Goal: Information Seeking & Learning: Learn about a topic

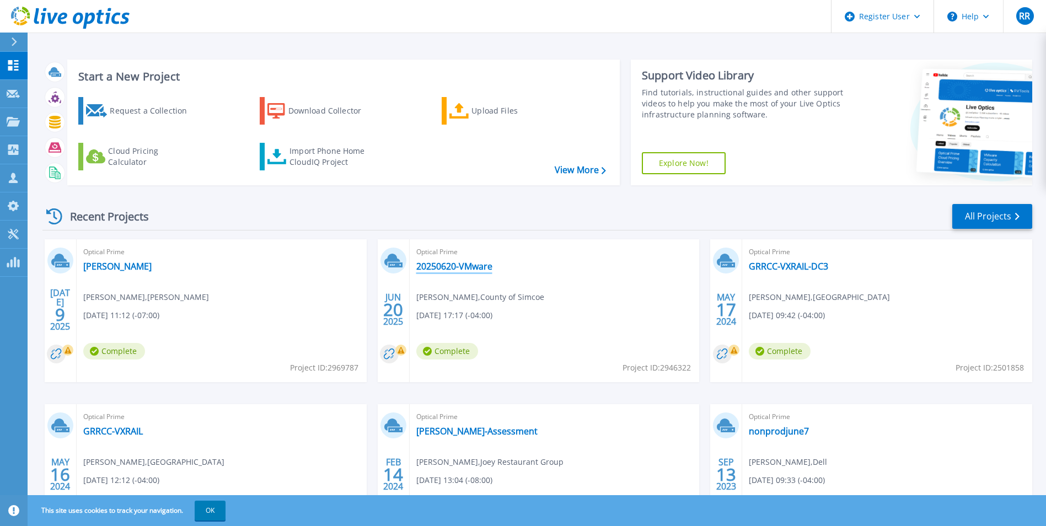
click at [480, 267] on link "20250620-VMware" at bounding box center [454, 266] width 76 height 11
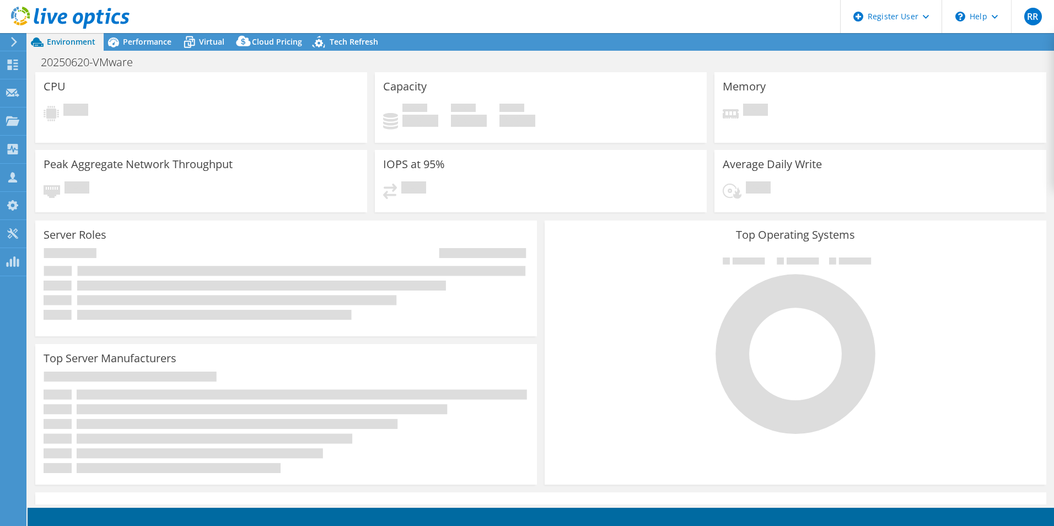
select select "Canada"
select select "CAD"
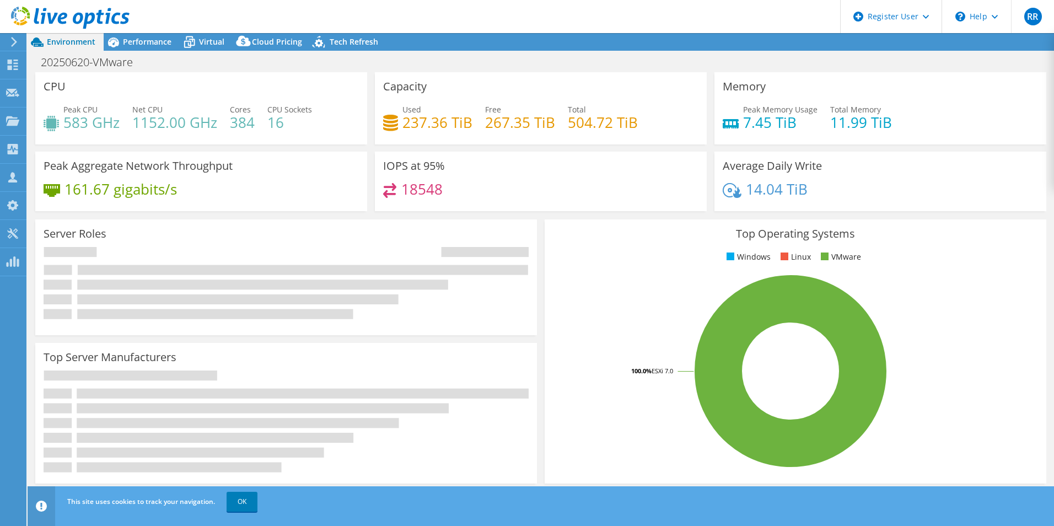
radio input "true"
radio input "false"
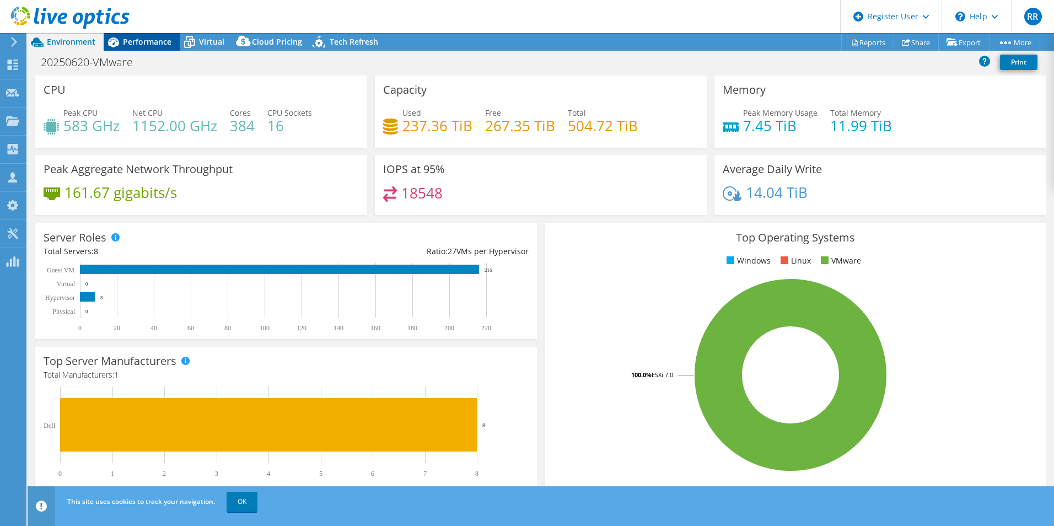
click at [153, 40] on span "Performance" at bounding box center [147, 41] width 49 height 10
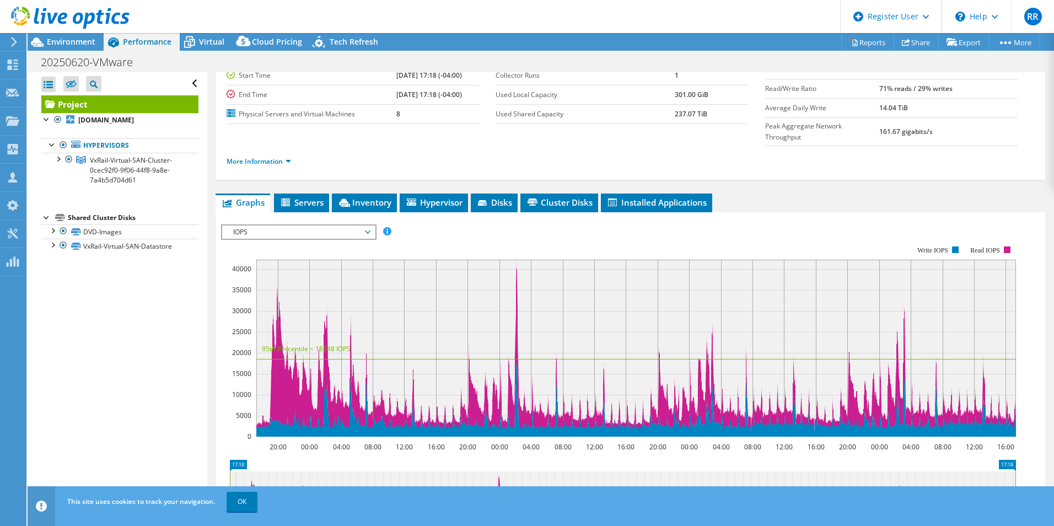
scroll to position [110, 0]
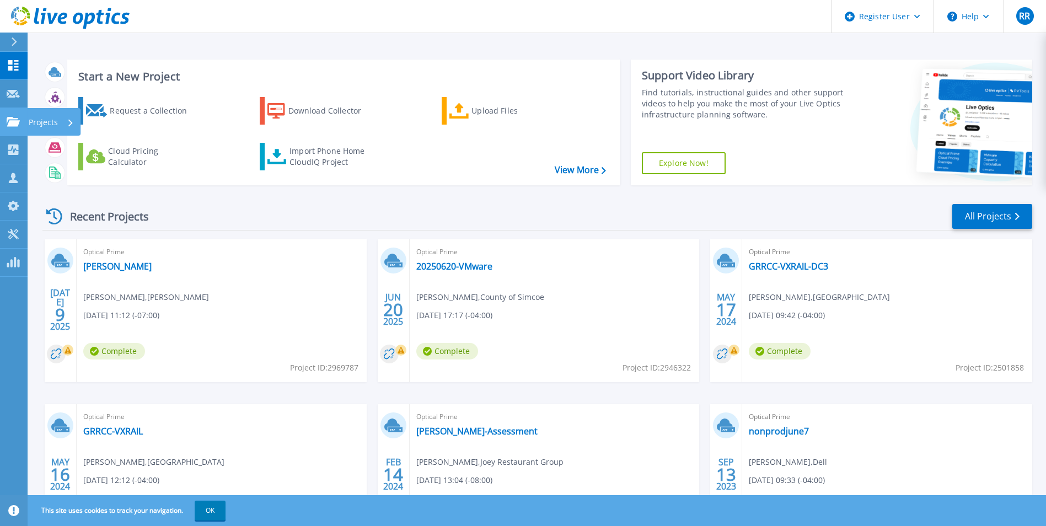
click at [39, 123] on p "Projects" at bounding box center [43, 122] width 29 height 29
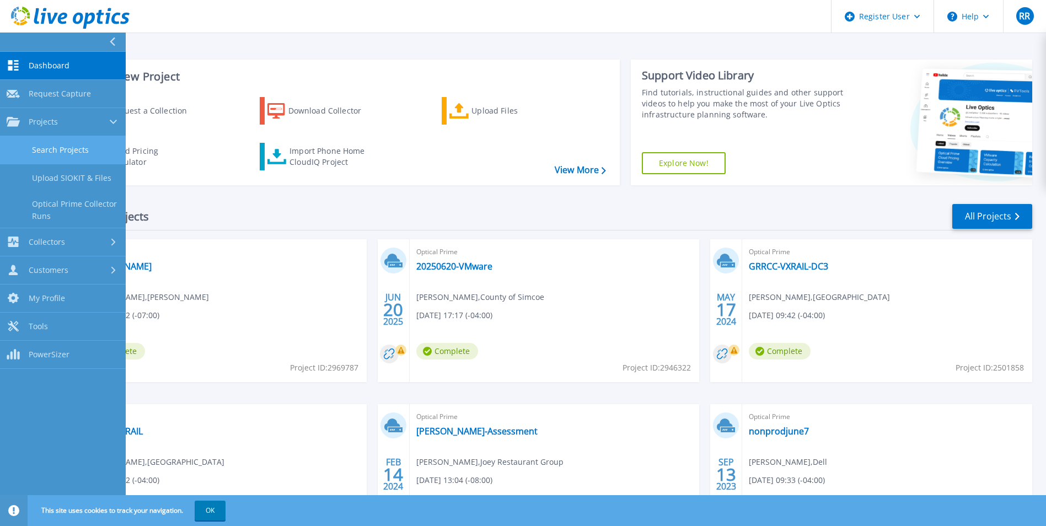
click at [79, 153] on link "Search Projects" at bounding box center [63, 150] width 126 height 28
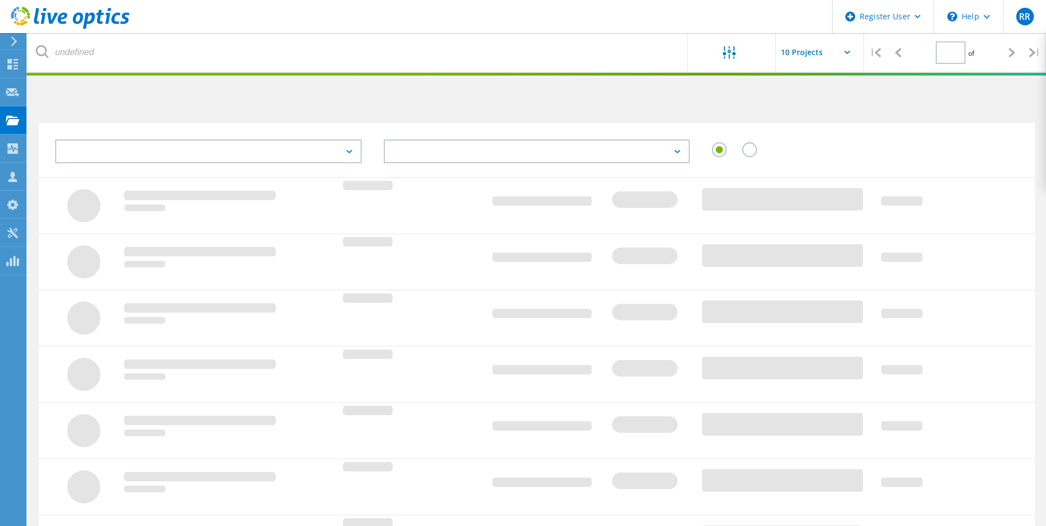
type input "1"
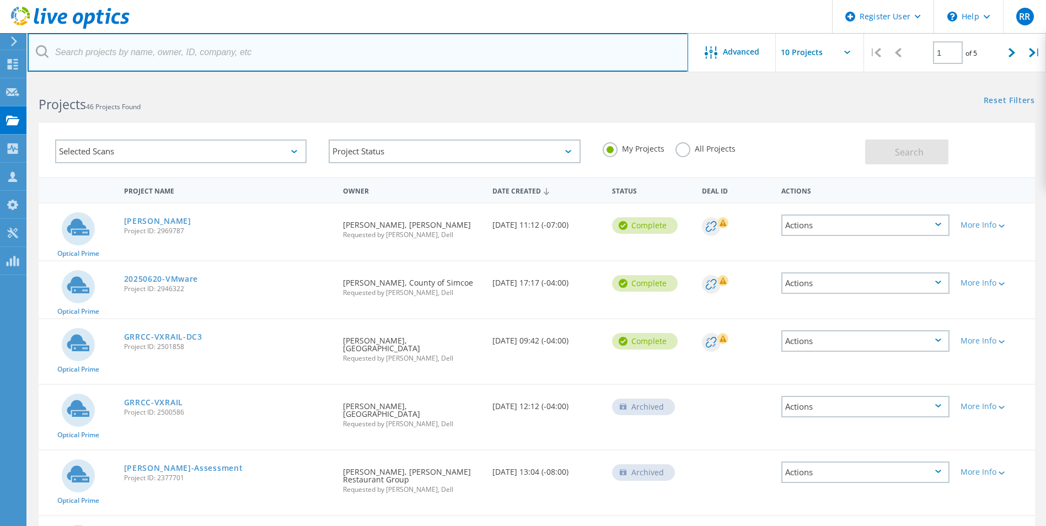
click at [281, 52] on input "text" at bounding box center [358, 52] width 660 height 39
type input "jason.white@simcoe.ca"
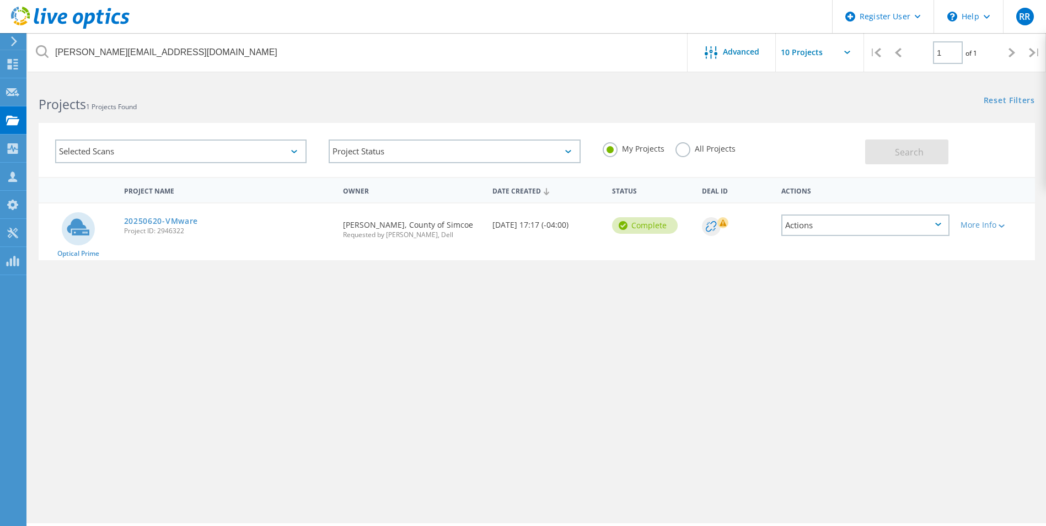
click at [665, 144] on div "My Projects All Projects" at bounding box center [727, 148] width 273 height 41
click at [685, 148] on label "All Projects" at bounding box center [705, 147] width 60 height 10
click at [0, 0] on input "All Projects" at bounding box center [0, 0] width 0 height 0
click at [862, 145] on div "My Projects All Projects" at bounding box center [727, 148] width 273 height 41
click at [883, 150] on button "Search" at bounding box center [906, 151] width 83 height 25
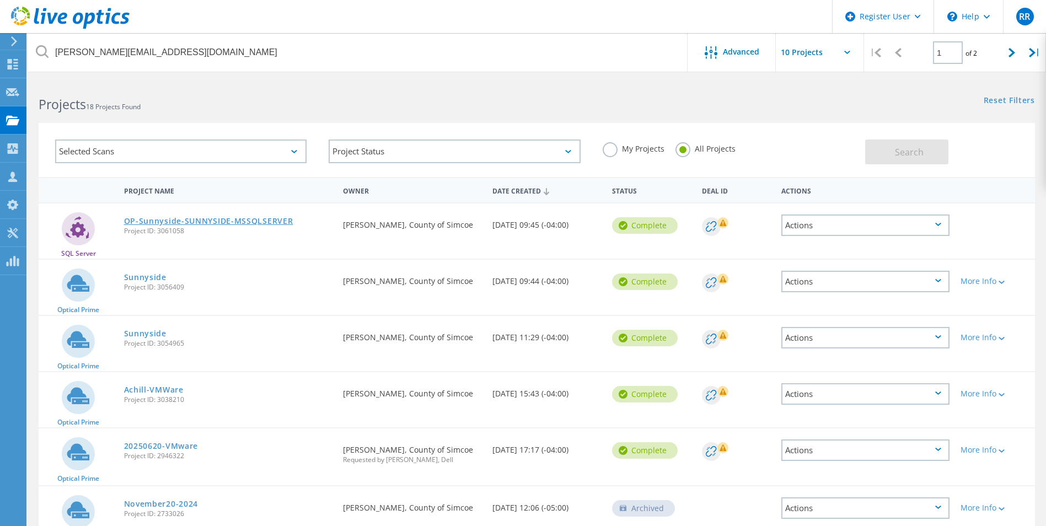
click at [259, 217] on link "OP-Sunnyside-SUNNYSIDE-MSSQLSERVER" at bounding box center [208, 221] width 169 height 8
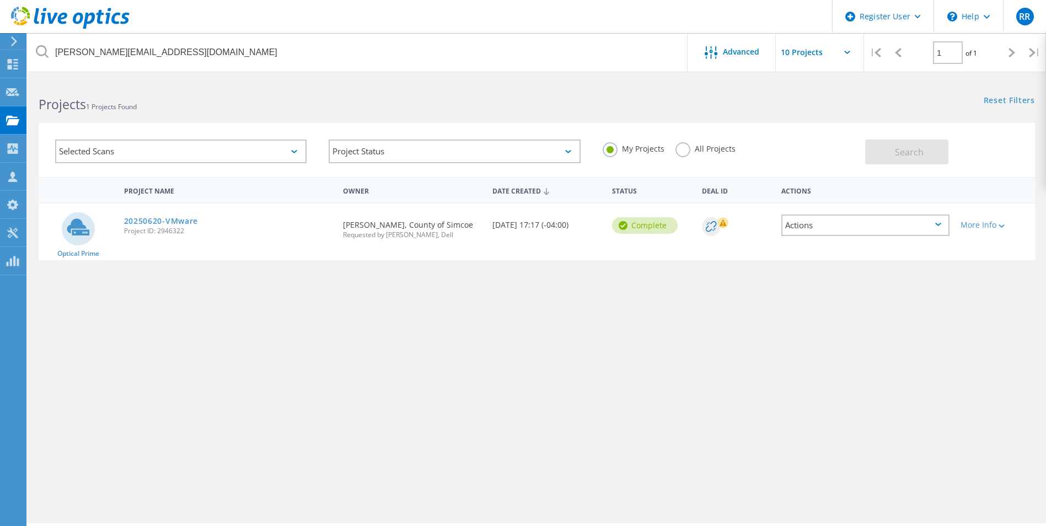
click at [666, 148] on div "My Projects All Projects" at bounding box center [727, 148] width 273 height 41
click at [676, 146] on label "All Projects" at bounding box center [705, 147] width 60 height 10
click at [0, 0] on input "All Projects" at bounding box center [0, 0] width 0 height 0
click at [863, 139] on div "My Projects All Projects" at bounding box center [727, 148] width 273 height 41
click at [901, 159] on button "Search" at bounding box center [906, 151] width 83 height 25
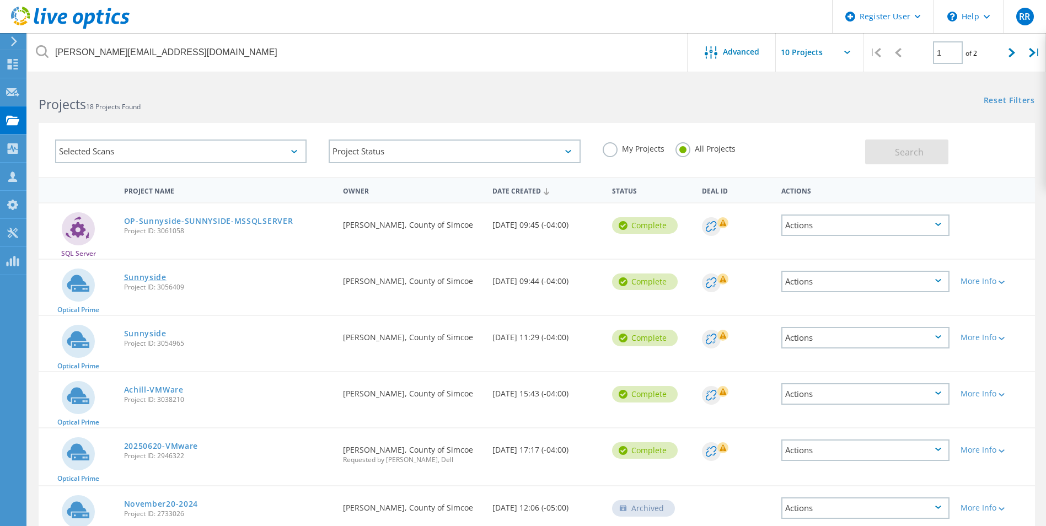
click at [155, 278] on link "Sunnyside" at bounding box center [145, 277] width 42 height 8
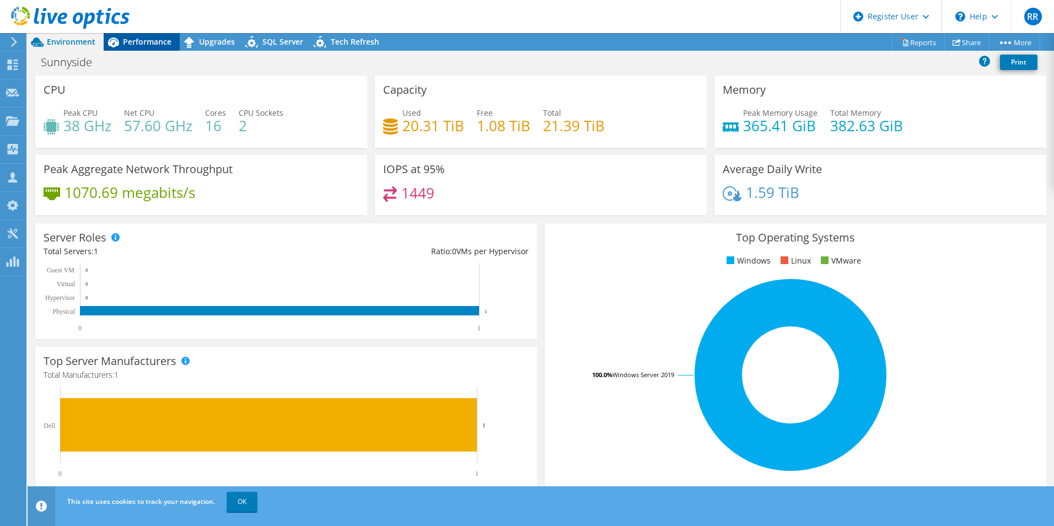
click at [168, 37] on span "Performance" at bounding box center [147, 41] width 49 height 10
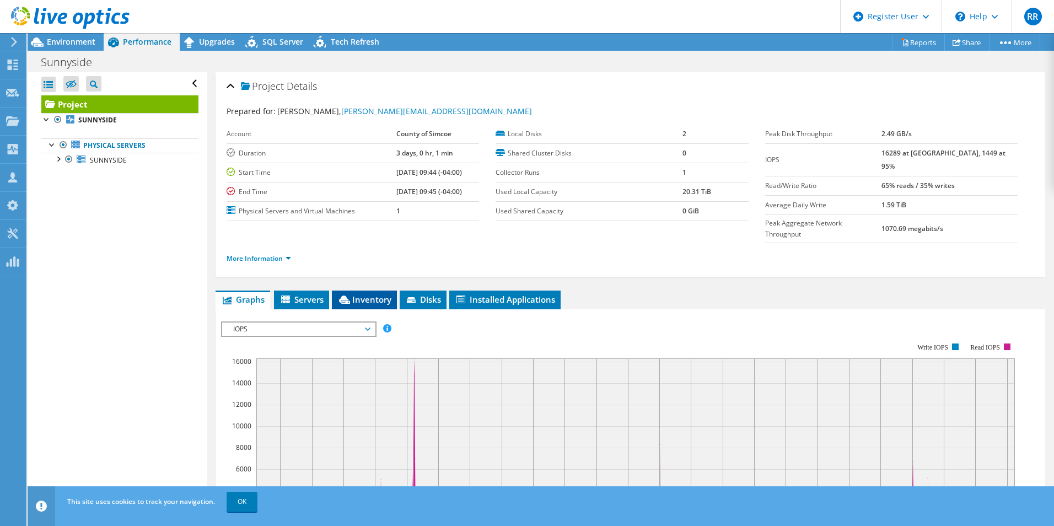
click at [365, 294] on span "Inventory" at bounding box center [364, 299] width 54 height 11
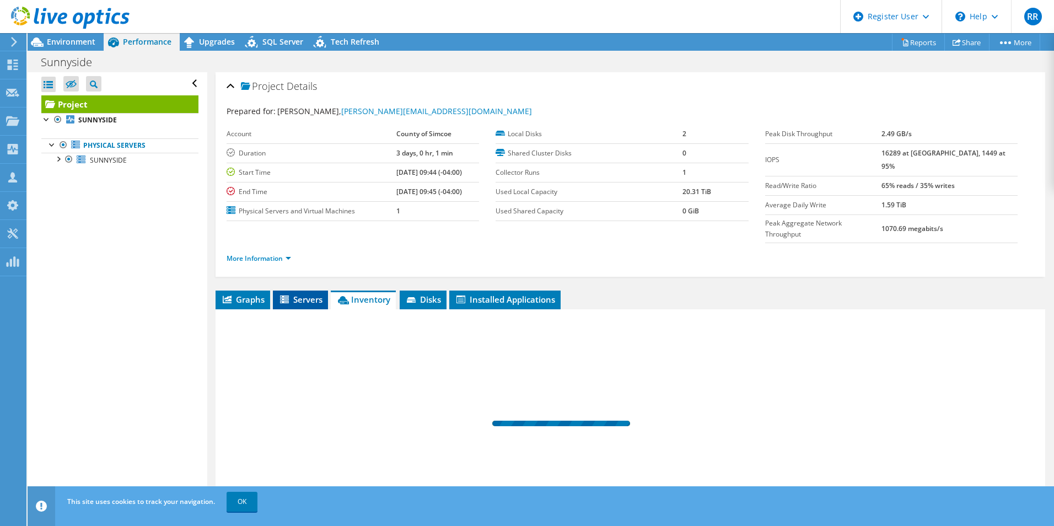
click at [306, 294] on span "Servers" at bounding box center [300, 299] width 44 height 11
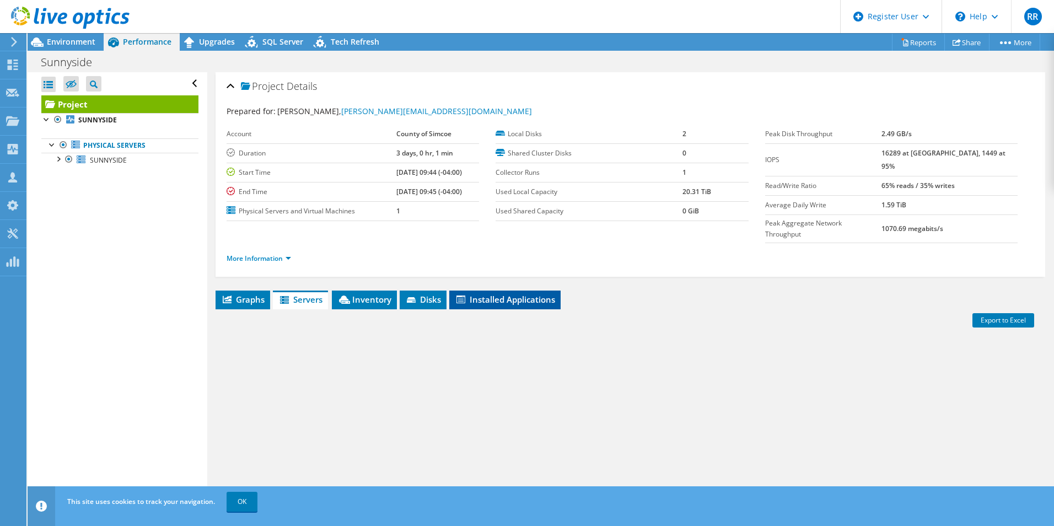
click at [486, 291] on li "Installed Applications" at bounding box center [504, 300] width 111 height 19
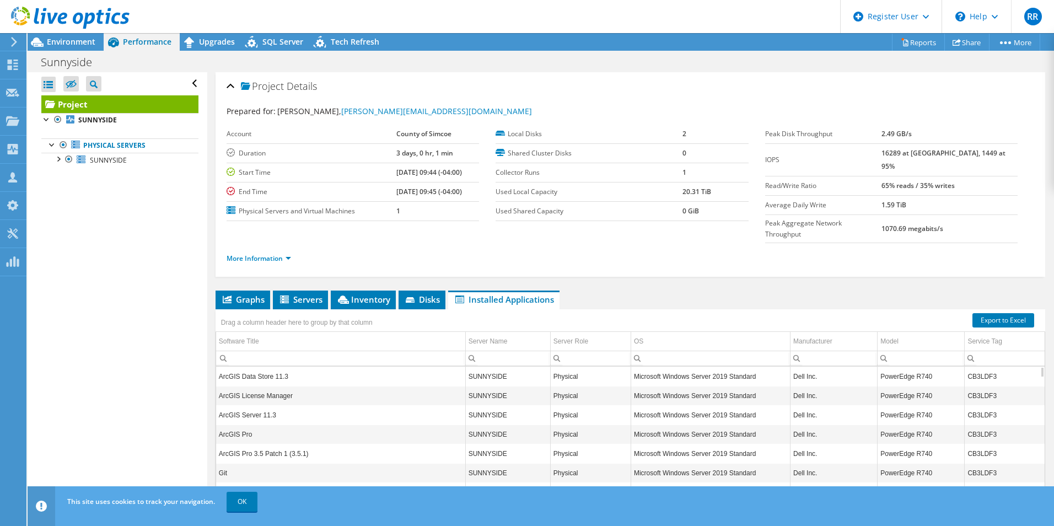
drag, startPoint x: 249, startPoint y: 275, endPoint x: 266, endPoint y: 218, distance: 59.3
click at [249, 294] on span "Graphs" at bounding box center [243, 299] width 44 height 11
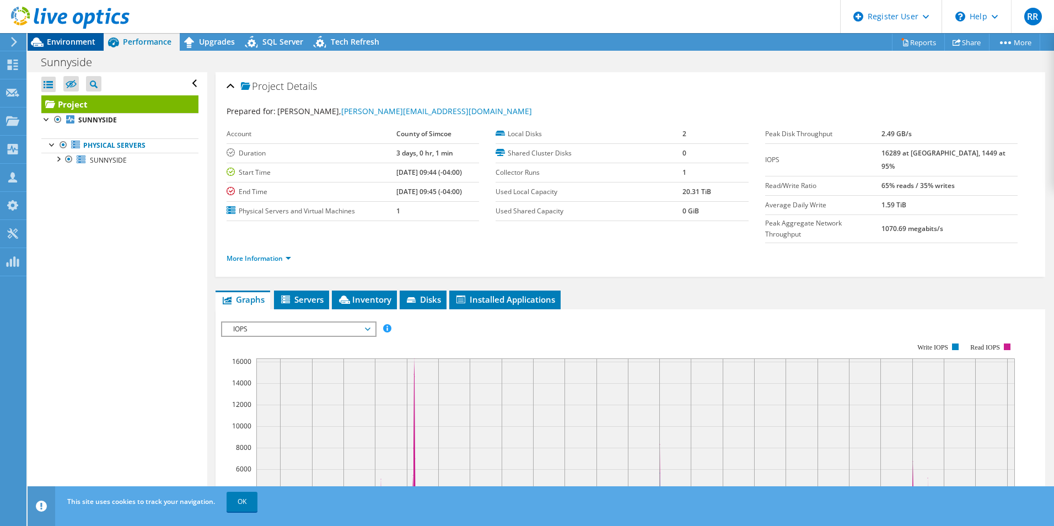
click at [54, 41] on span "Environment" at bounding box center [71, 41] width 49 height 10
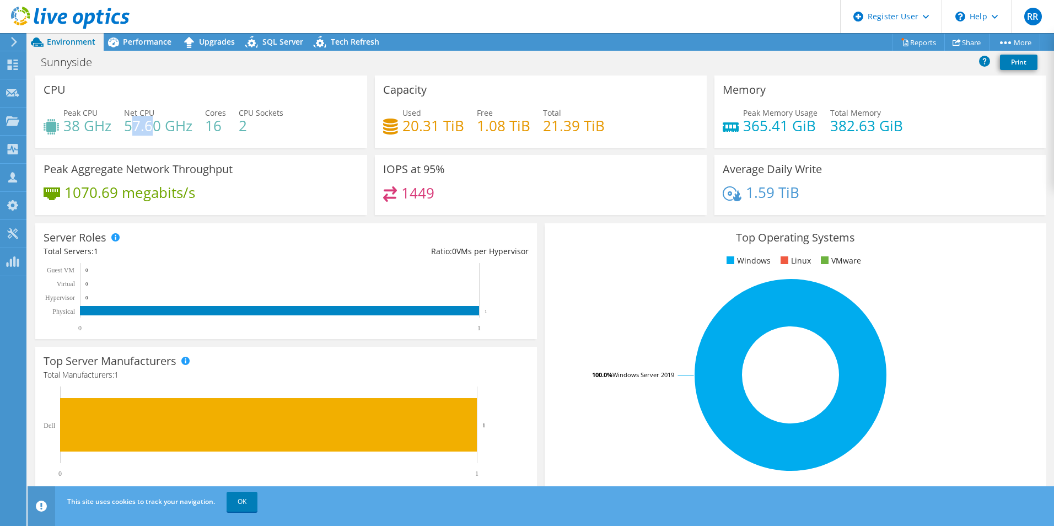
drag, startPoint x: 128, startPoint y: 130, endPoint x: 153, endPoint y: 130, distance: 24.3
click at [153, 130] on h4 "57.60 GHz" at bounding box center [158, 126] width 68 height 12
drag, startPoint x: 153, startPoint y: 130, endPoint x: 147, endPoint y: 136, distance: 8.6
click at [154, 136] on div "Peak CPU 38 GHz Net CPU 57.60 GHz Cores 16 CPU Sockets 2" at bounding box center [201, 125] width 315 height 36
click at [139, 42] on span "Performance" at bounding box center [147, 41] width 49 height 10
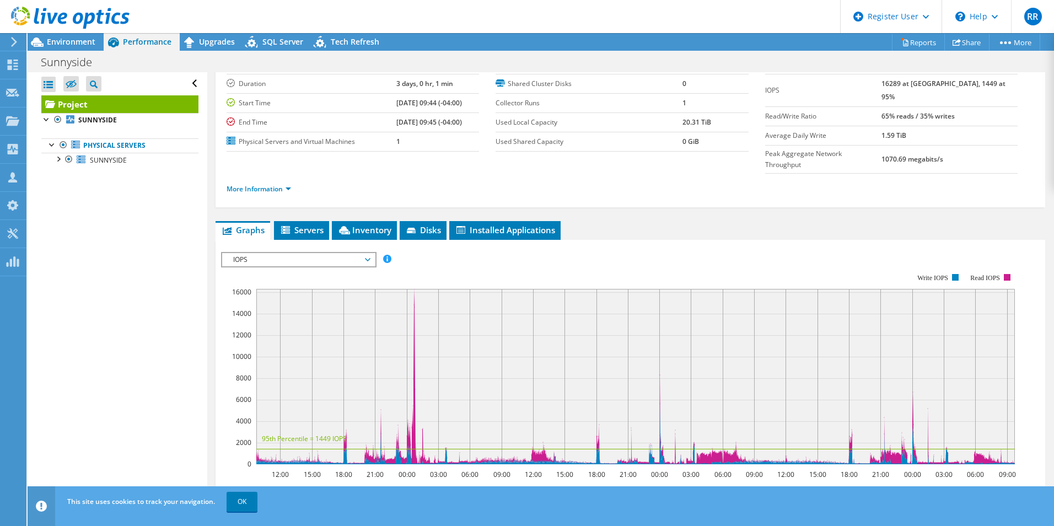
scroll to position [165, 0]
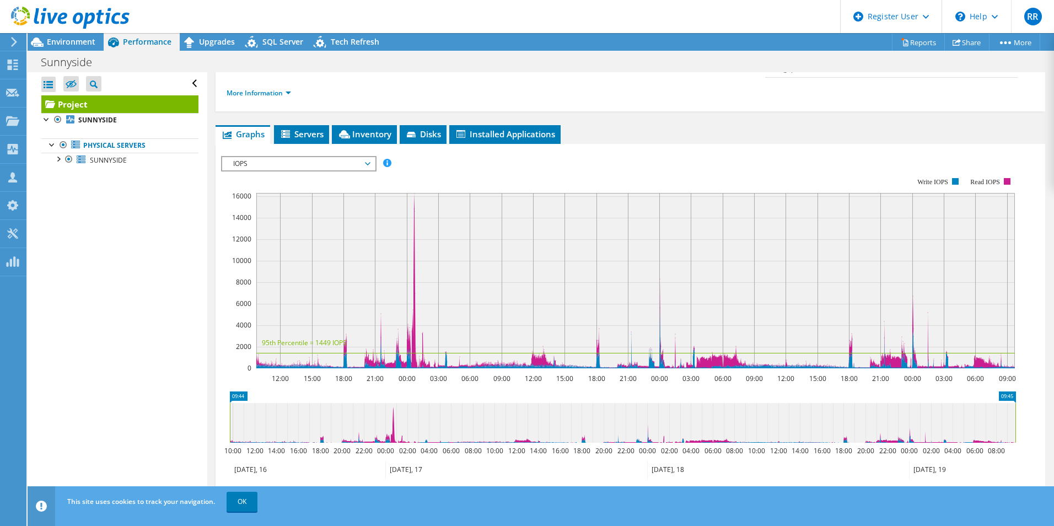
click at [338, 125] on li "Inventory" at bounding box center [364, 134] width 65 height 19
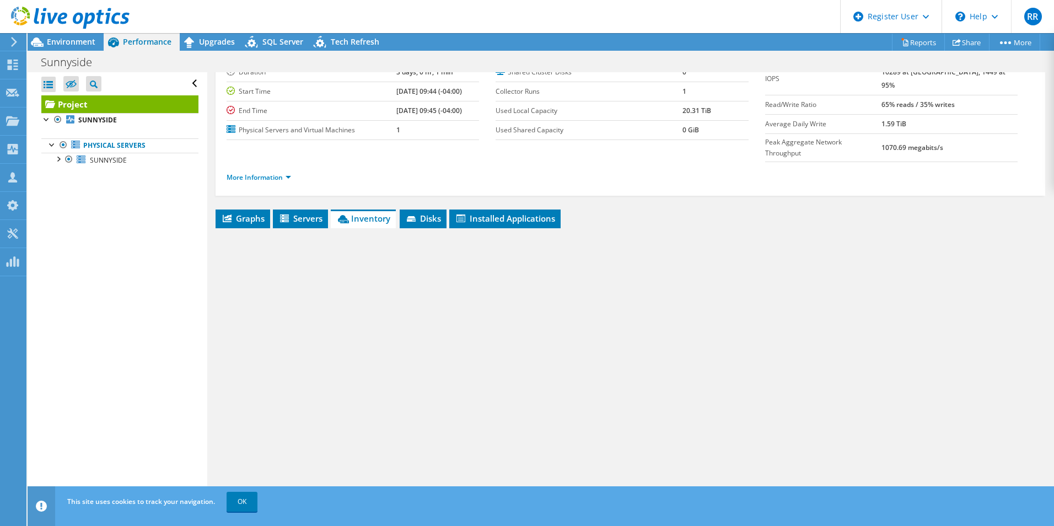
scroll to position [59, 0]
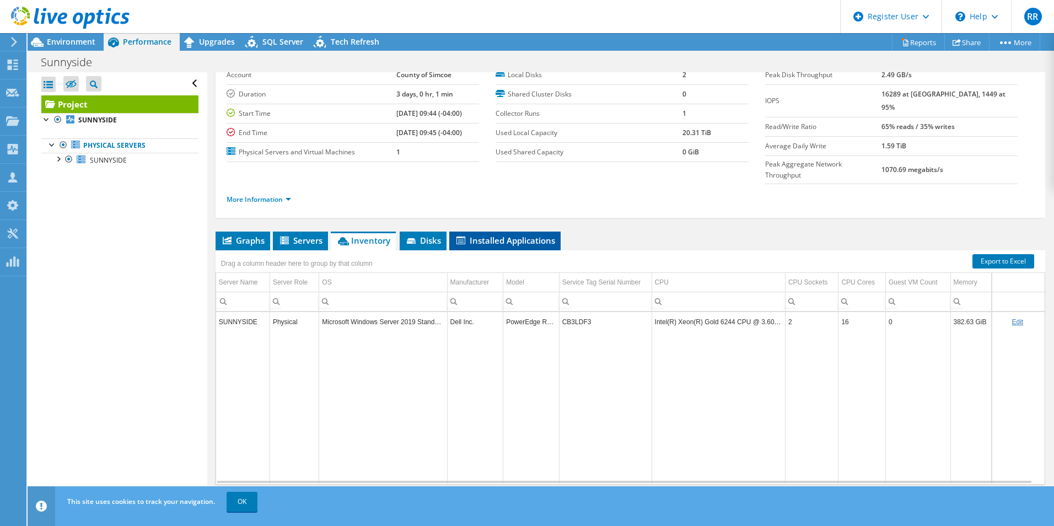
click at [487, 235] on span "Installed Applications" at bounding box center [505, 240] width 100 height 11
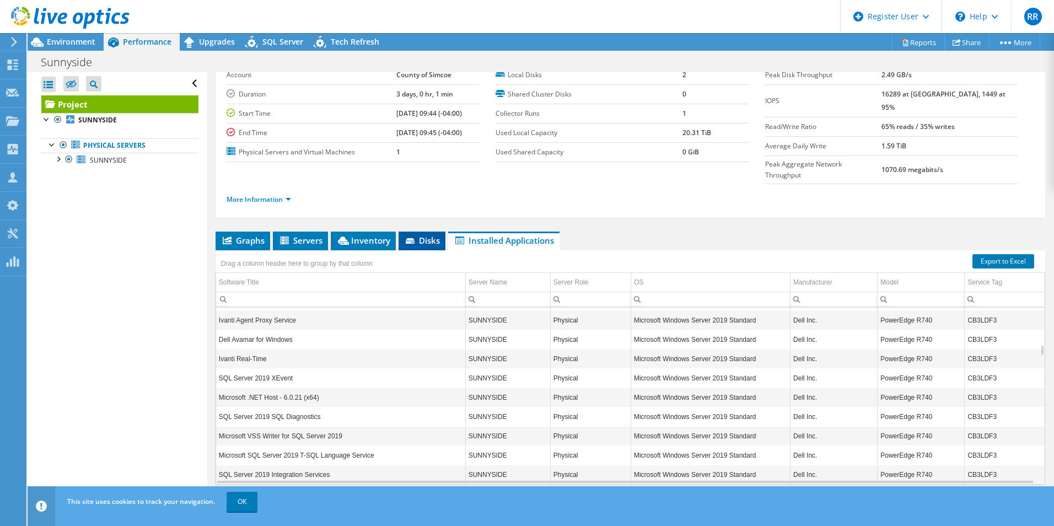
click at [408, 238] on icon at bounding box center [411, 241] width 11 height 7
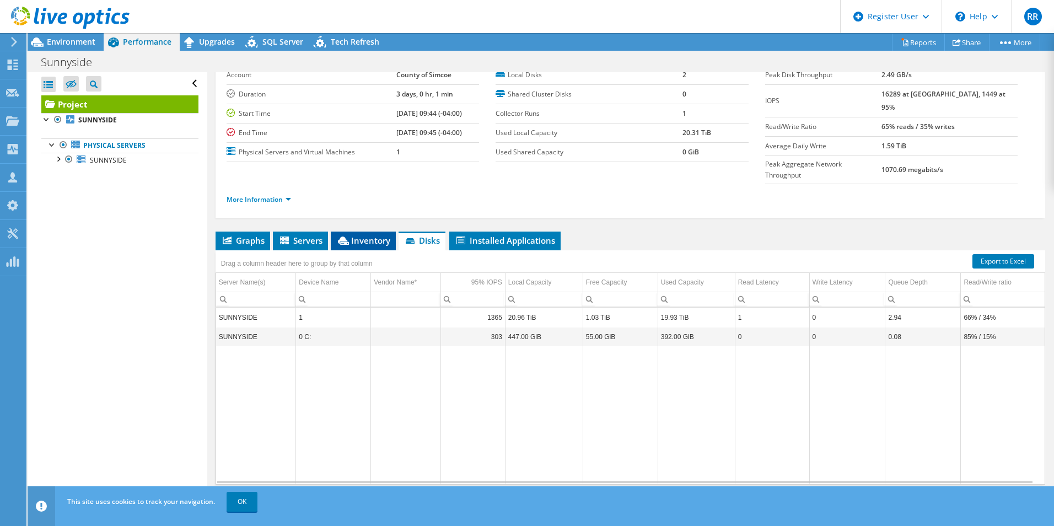
click at [385, 235] on span "Inventory" at bounding box center [363, 240] width 54 height 11
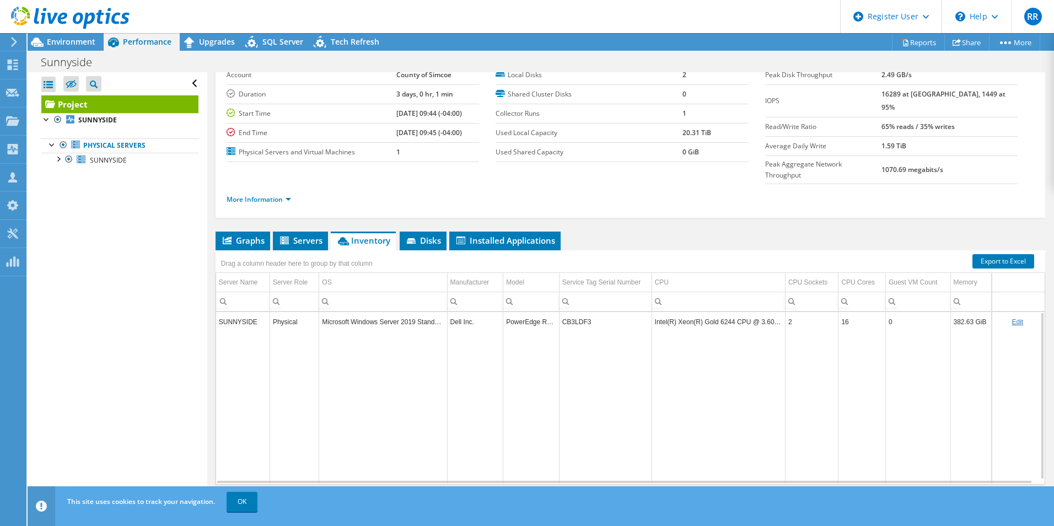
scroll to position [4, 0]
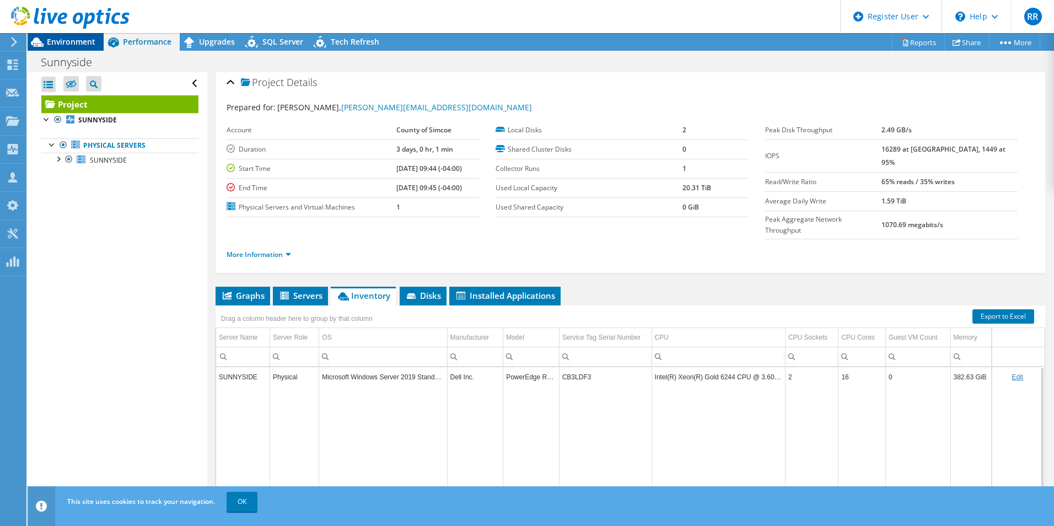
click at [85, 38] on span "Environment" at bounding box center [71, 41] width 49 height 10
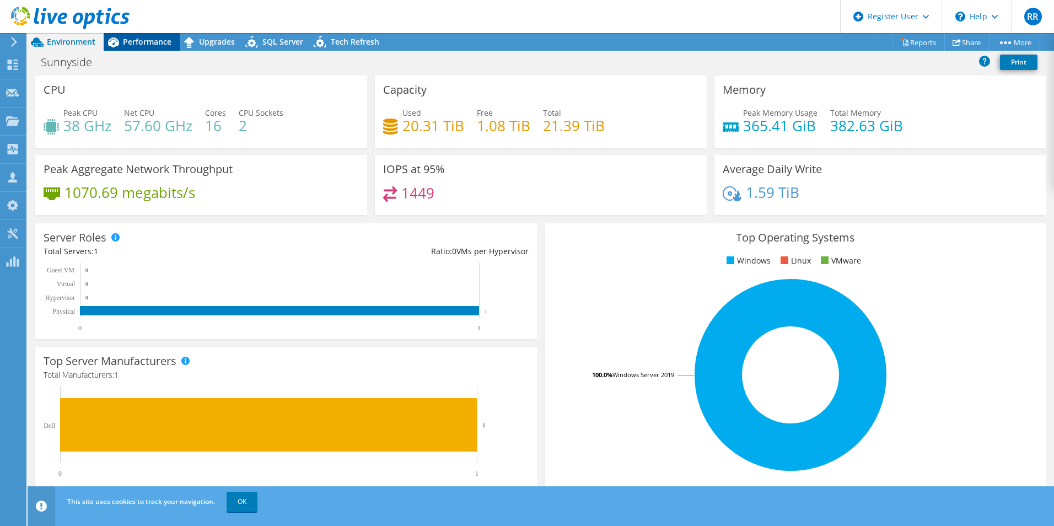
click at [145, 40] on span "Performance" at bounding box center [147, 41] width 49 height 10
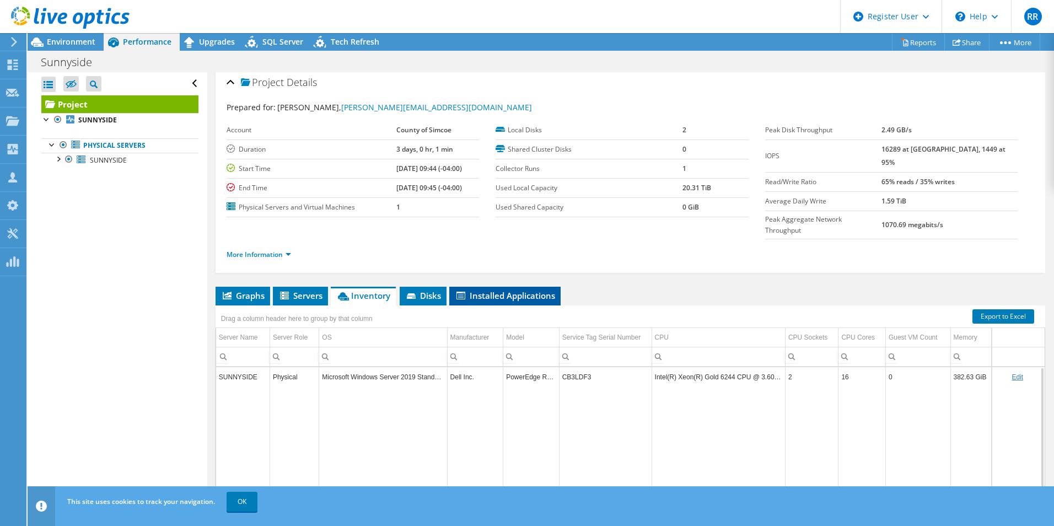
click at [515, 290] on span "Installed Applications" at bounding box center [505, 295] width 100 height 11
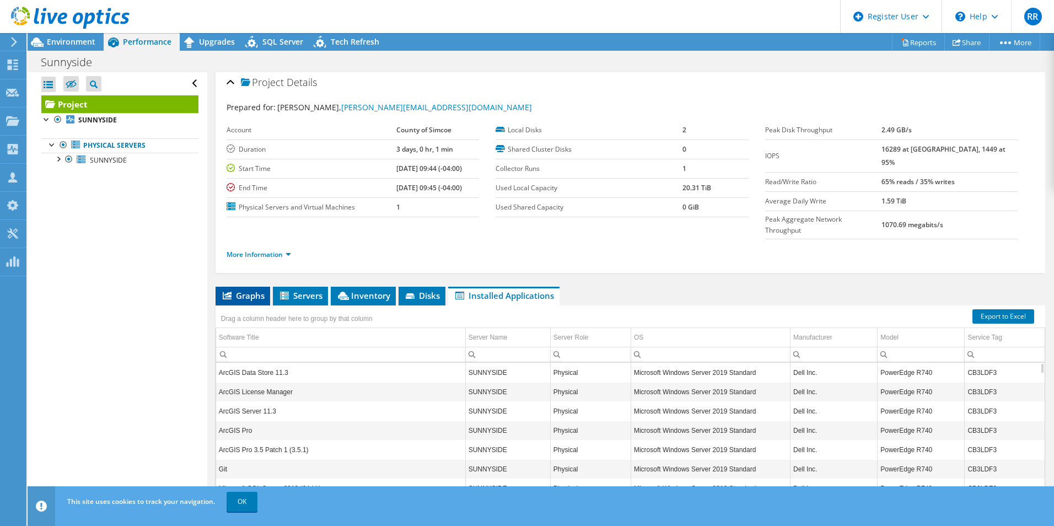
click at [266, 287] on li "Graphs" at bounding box center [243, 296] width 55 height 19
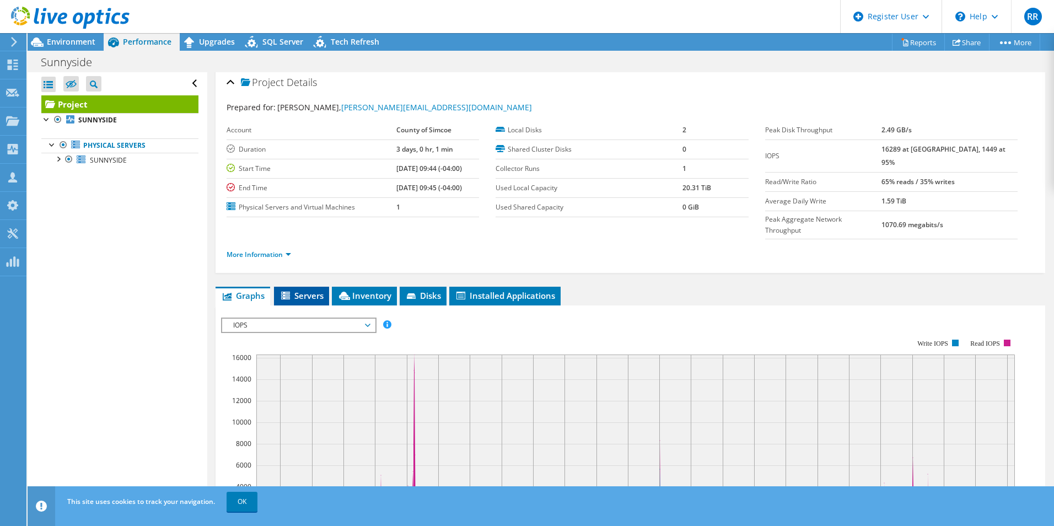
scroll to position [59, 0]
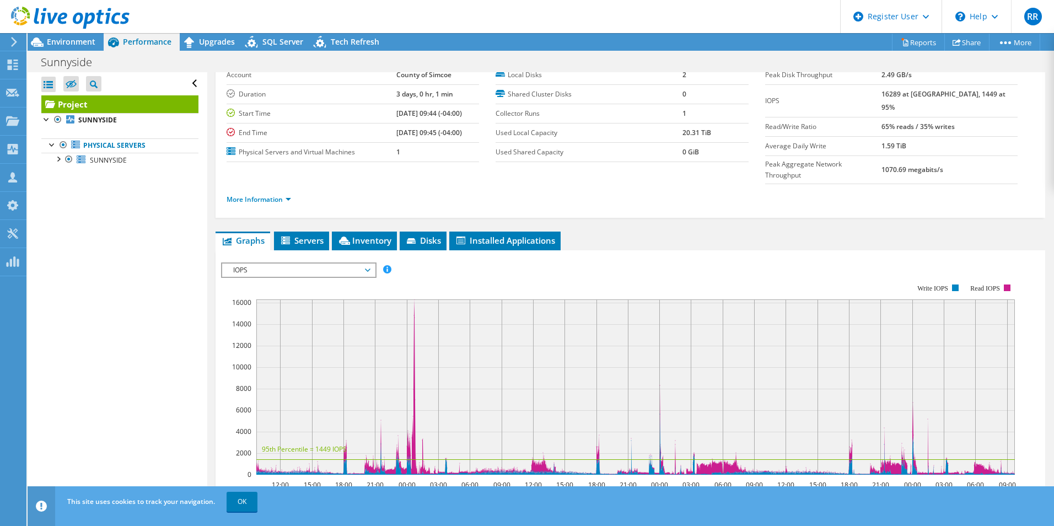
click at [327, 263] on span "IOPS" at bounding box center [299, 269] width 142 height 13
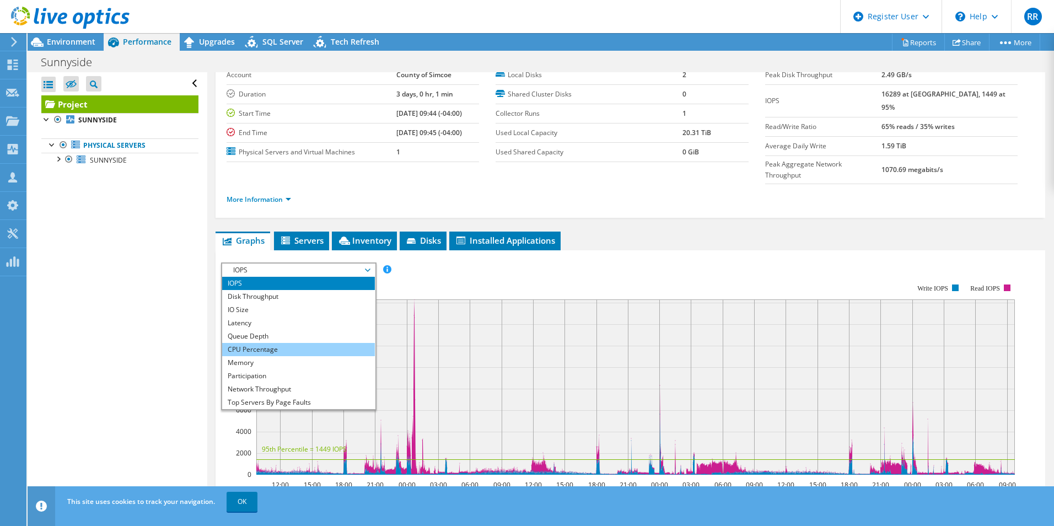
click at [297, 343] on li "CPU Percentage" at bounding box center [298, 349] width 153 height 13
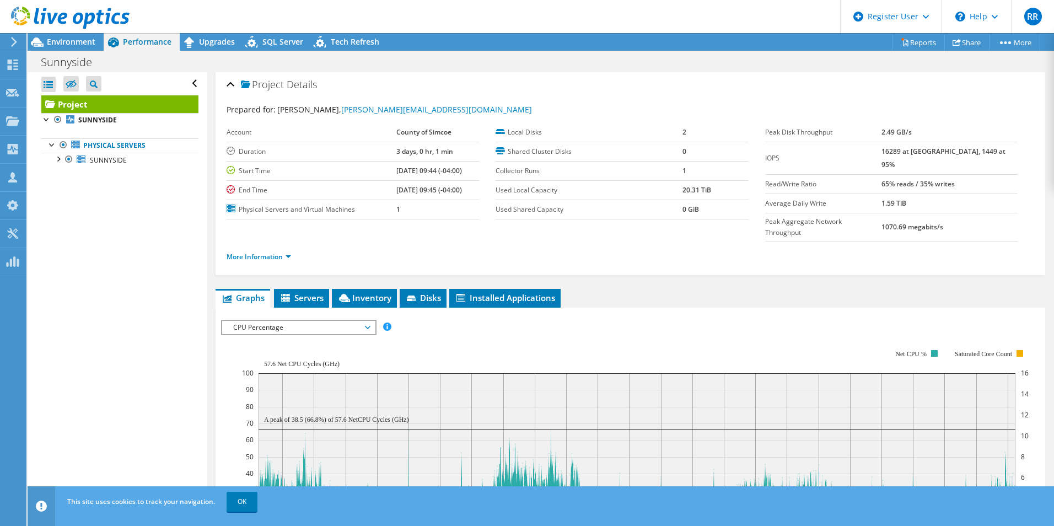
scroll to position [0, 0]
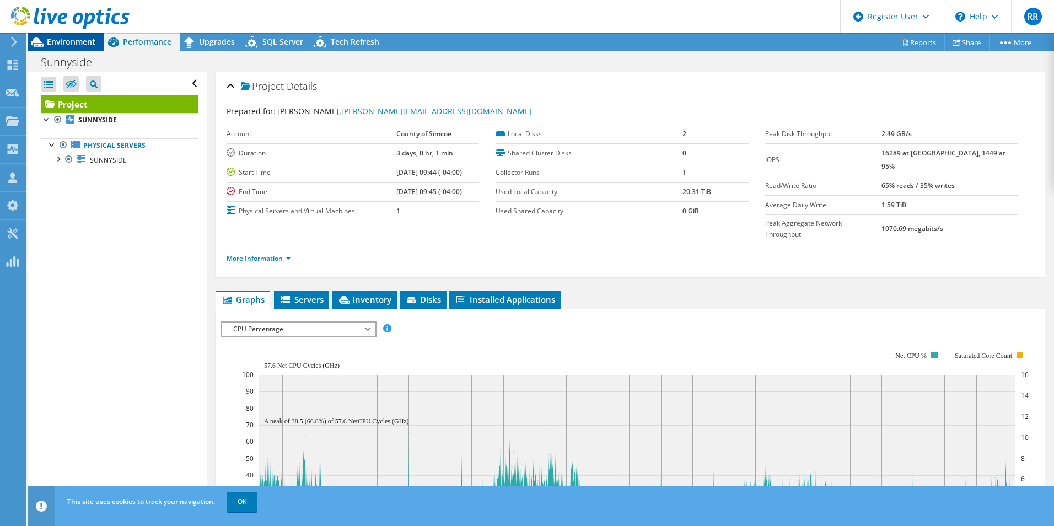
click at [77, 39] on span "Environment" at bounding box center [71, 41] width 49 height 10
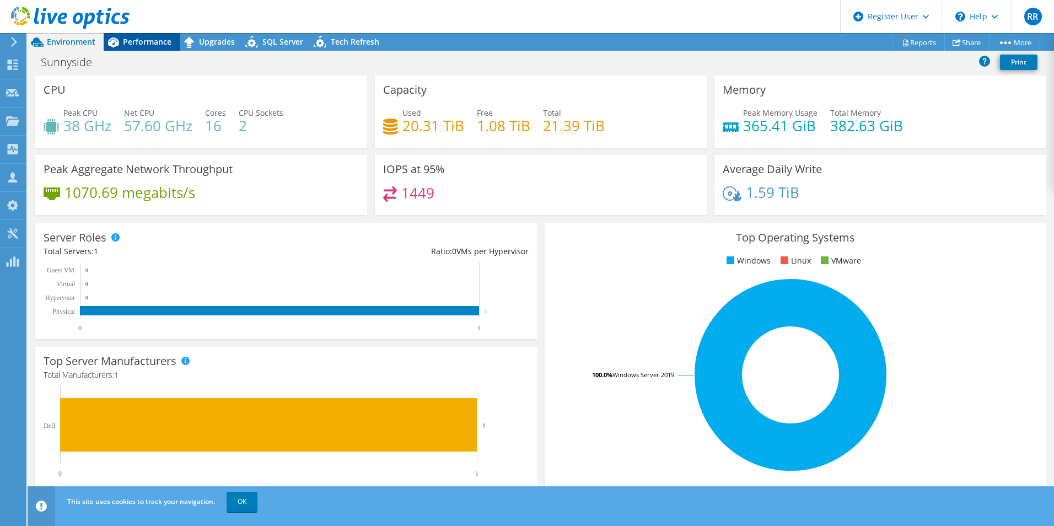
click at [146, 45] on span "Performance" at bounding box center [147, 41] width 49 height 10
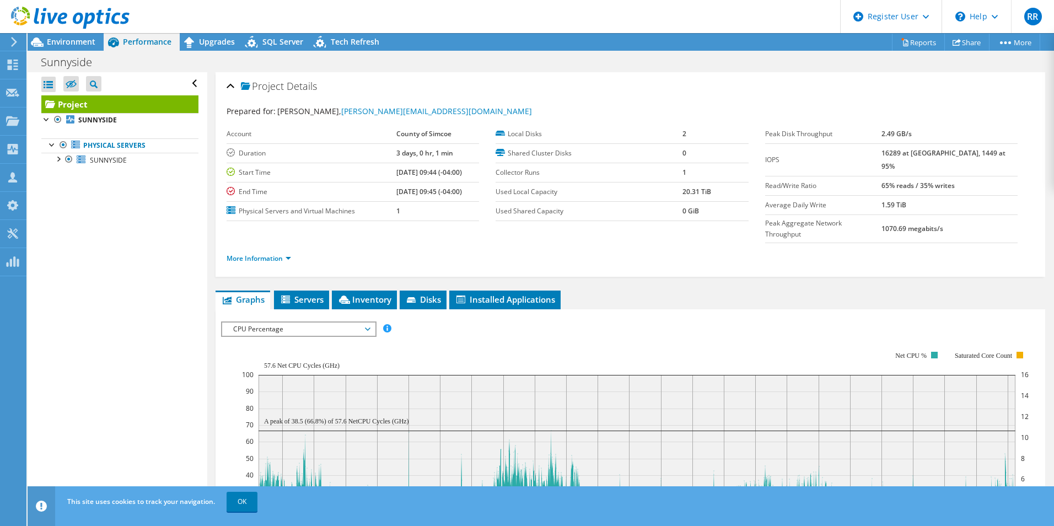
click at [190, 52] on div "Sunnyside Print" at bounding box center [541, 62] width 1026 height 20
click at [203, 47] on div "Upgrades" at bounding box center [211, 42] width 63 height 18
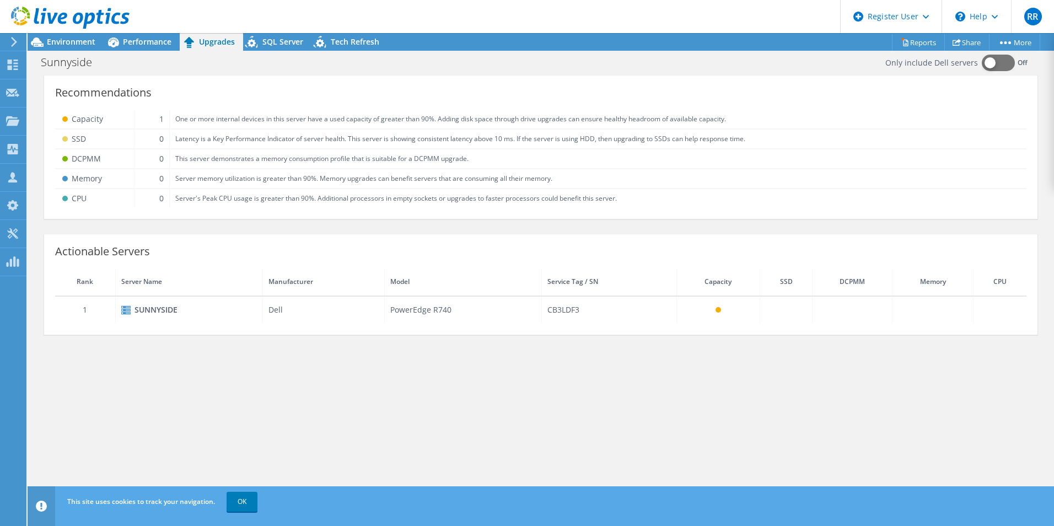
click at [568, 310] on td "CB3LDF3" at bounding box center [609, 310] width 135 height 28
copy td "CB3LDF3"
click at [155, 37] on span "Performance" at bounding box center [147, 41] width 49 height 10
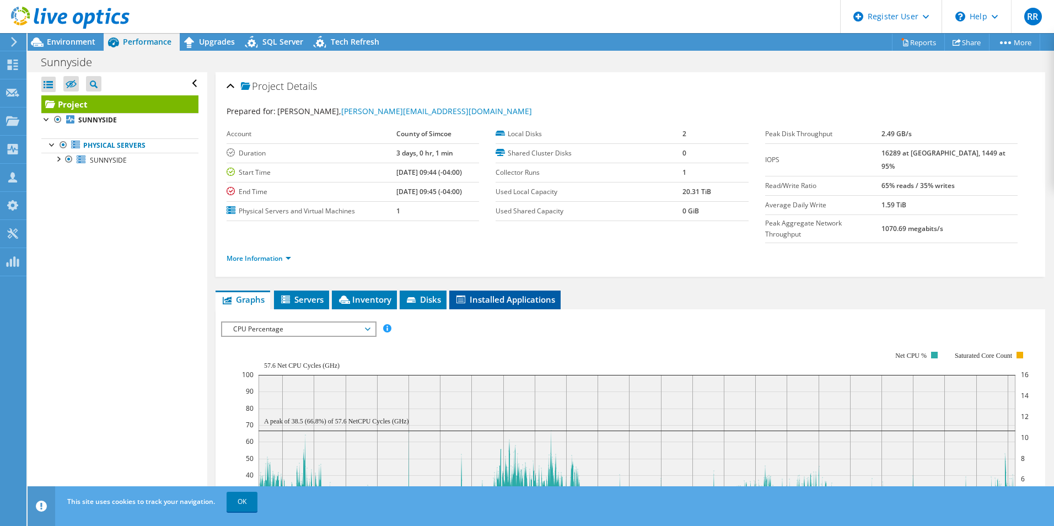
click at [540, 294] on span "Installed Applications" at bounding box center [505, 299] width 100 height 11
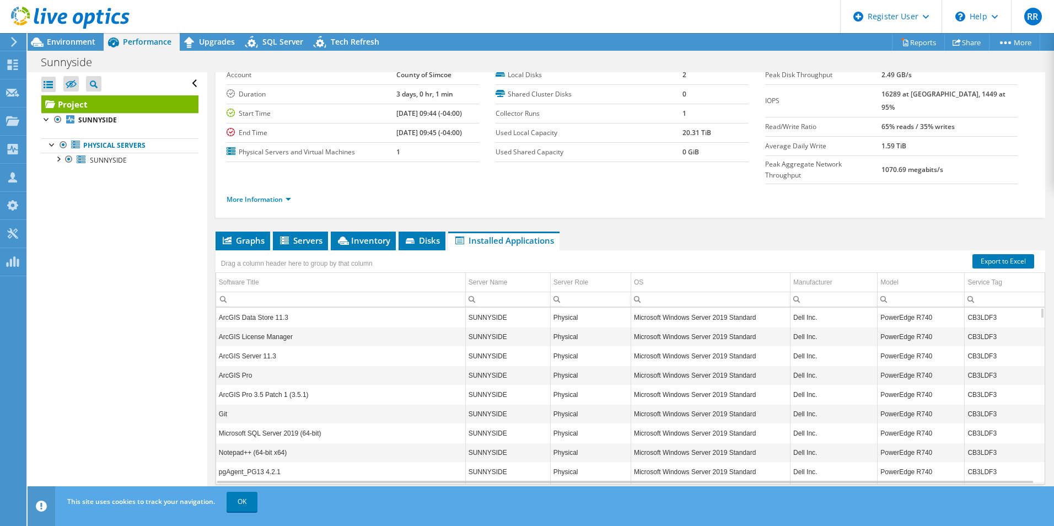
scroll to position [66, 0]
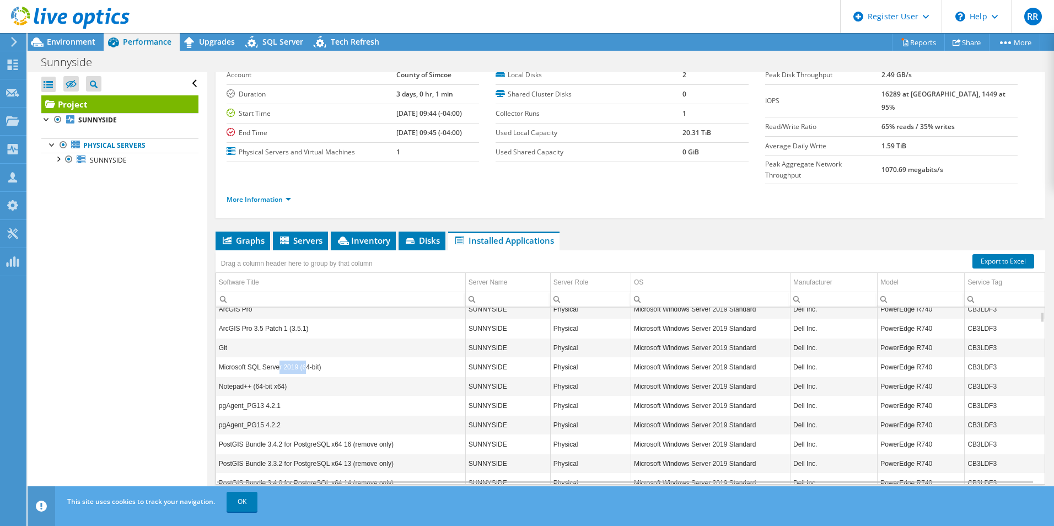
click at [303, 357] on td "Microsoft SQL Server 2019 (64-bit)" at bounding box center [340, 366] width 249 height 19
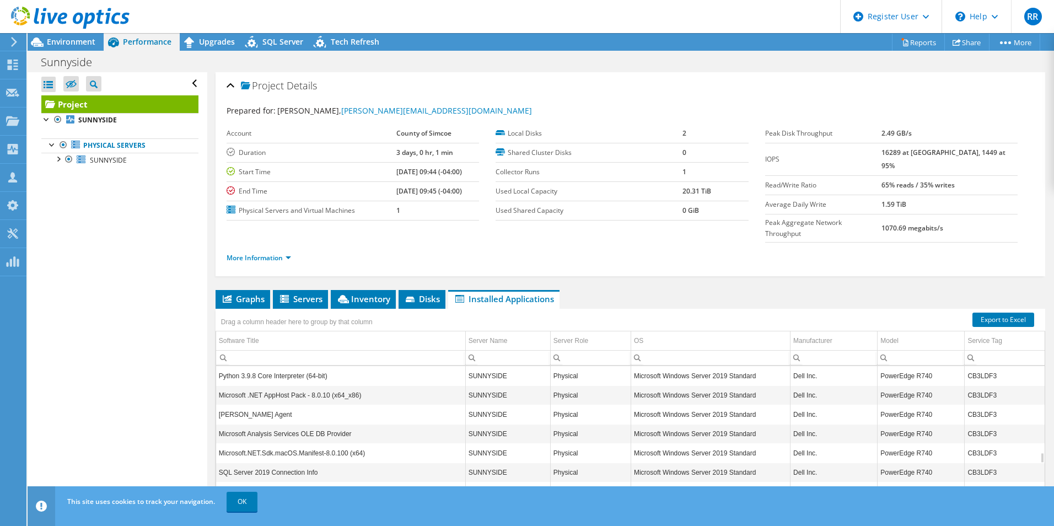
scroll to position [0, 0]
click at [239, 294] on span "Graphs" at bounding box center [243, 299] width 44 height 11
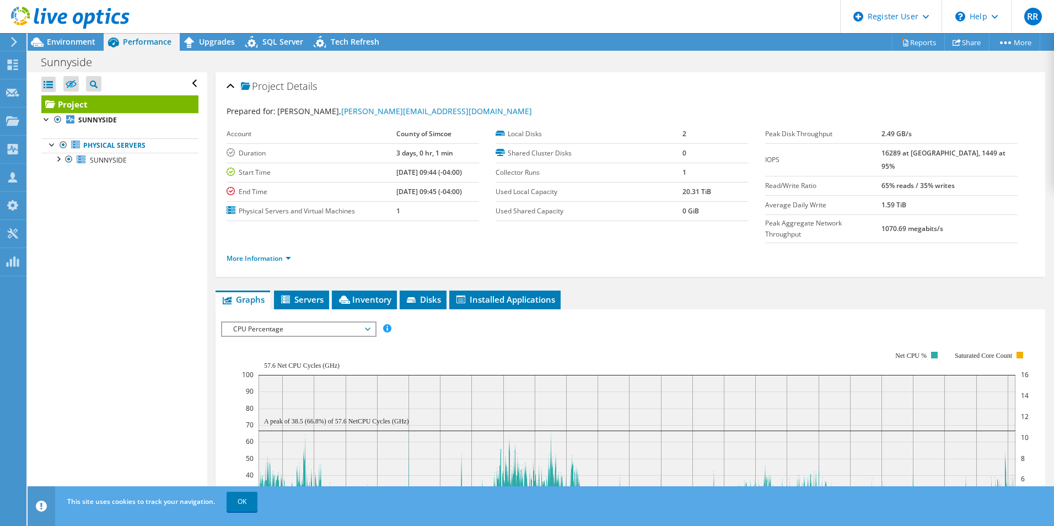
scroll to position [55, 0]
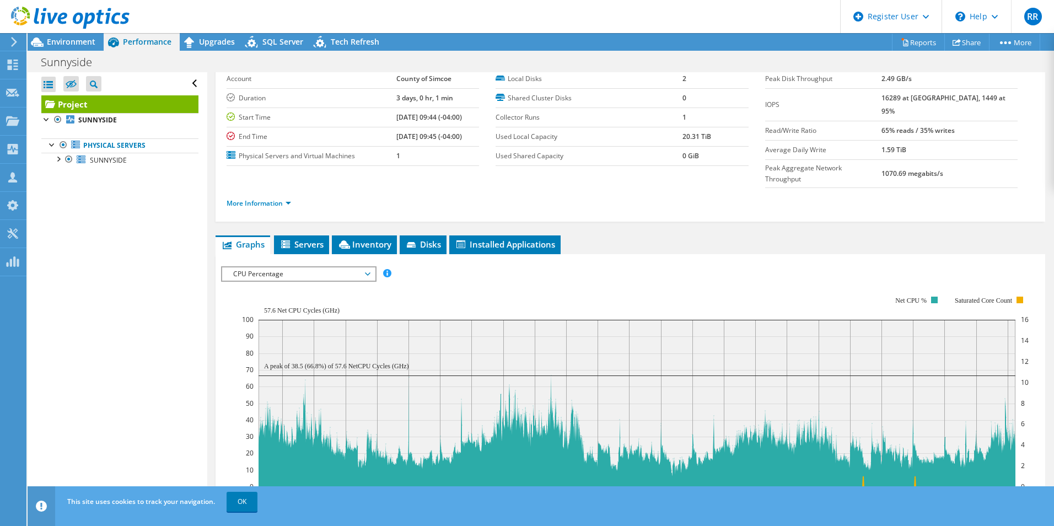
click at [301, 266] on div "CPU Percentage IOPS Disk Throughput IO Size Latency Queue Depth CPU Percentage …" at bounding box center [298, 273] width 155 height 15
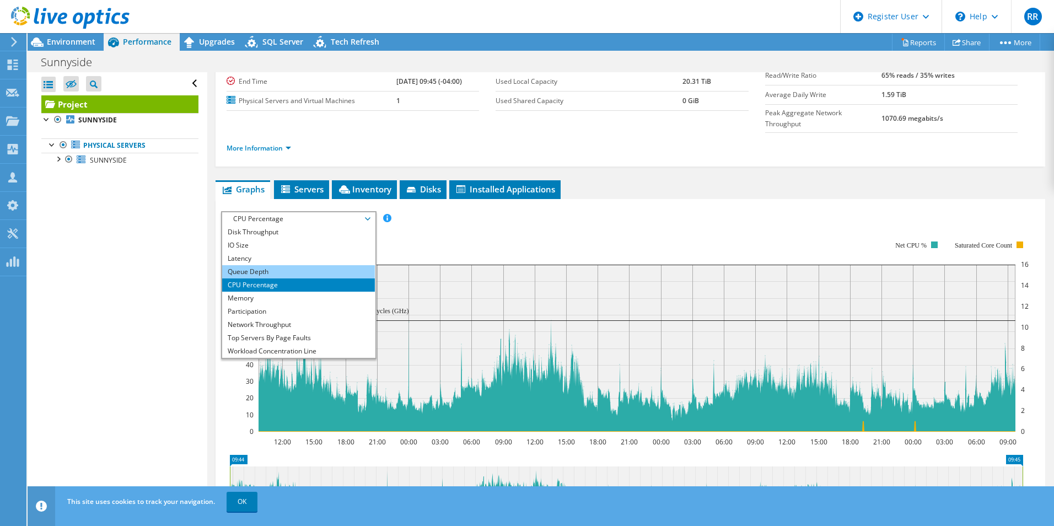
scroll to position [0, 0]
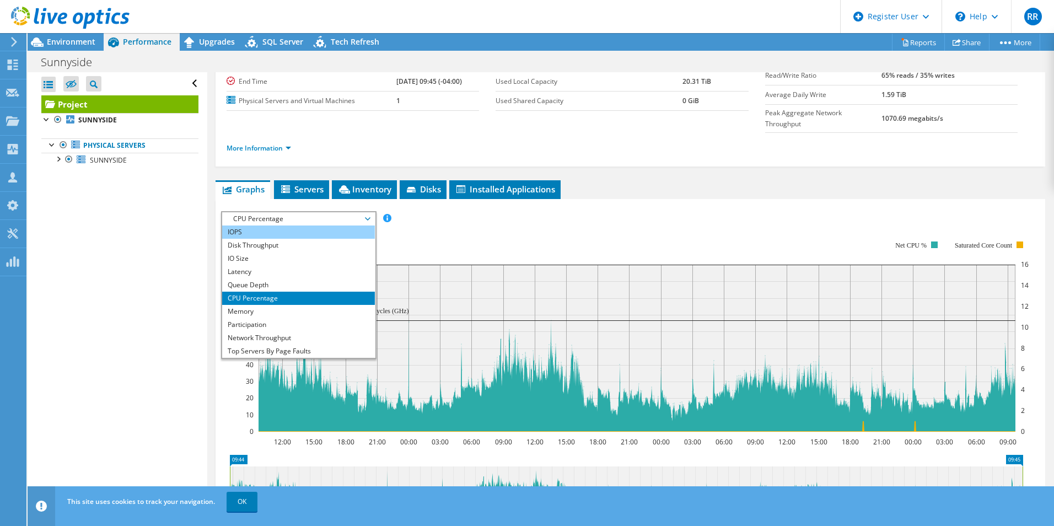
click at [316, 225] on li "IOPS" at bounding box center [298, 231] width 153 height 13
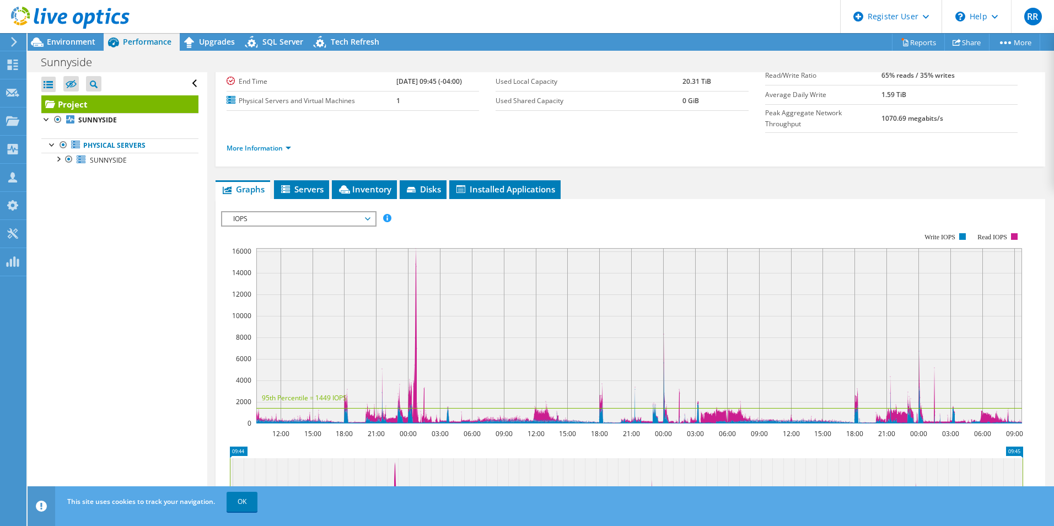
click at [317, 212] on span "IOPS" at bounding box center [299, 218] width 142 height 13
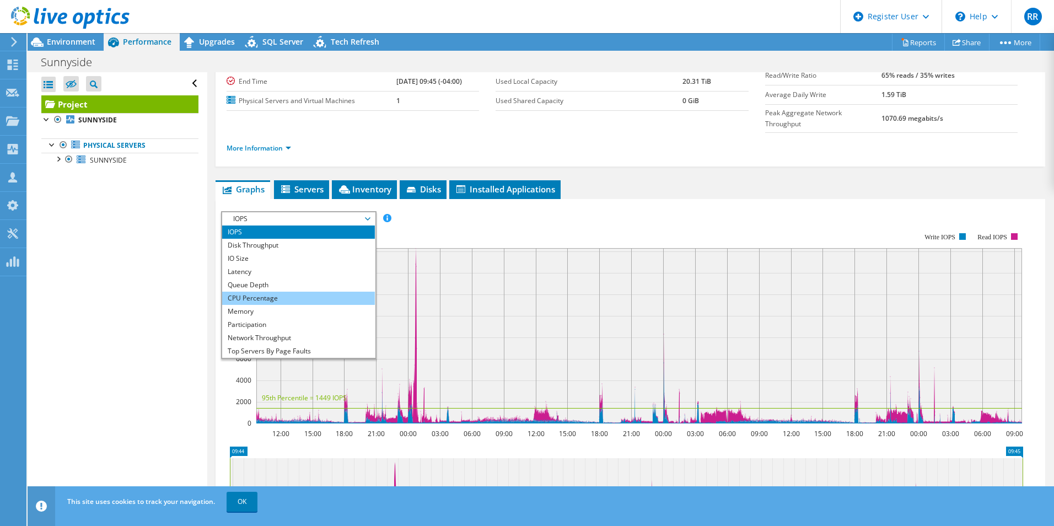
click at [318, 292] on li "CPU Percentage" at bounding box center [298, 298] width 153 height 13
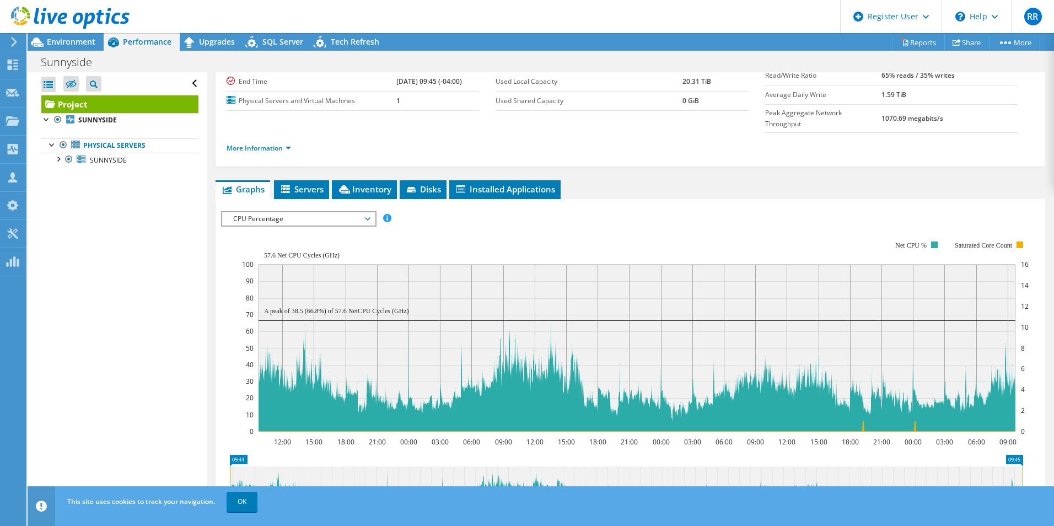
click at [319, 212] on span "CPU Percentage" at bounding box center [299, 218] width 142 height 13
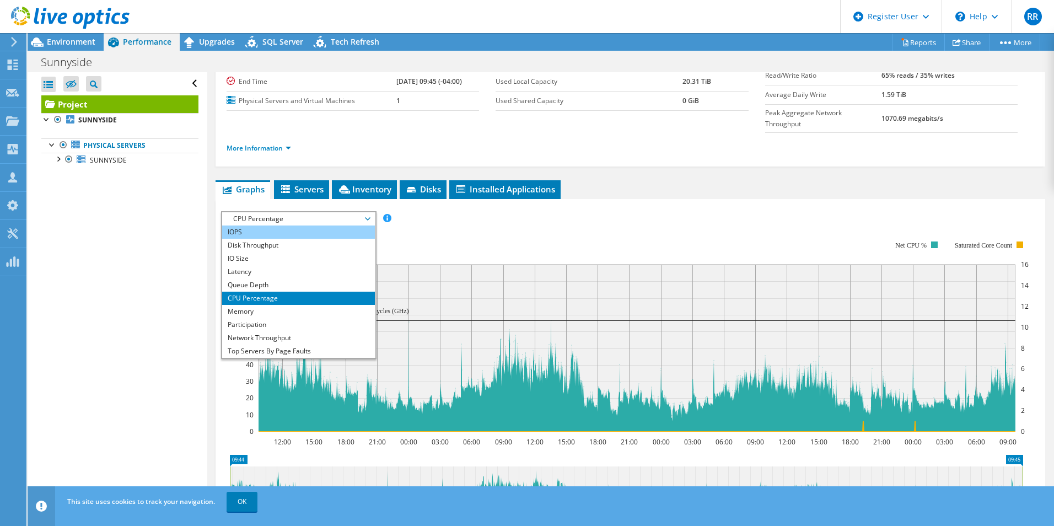
click at [317, 225] on li "IOPS" at bounding box center [298, 231] width 153 height 13
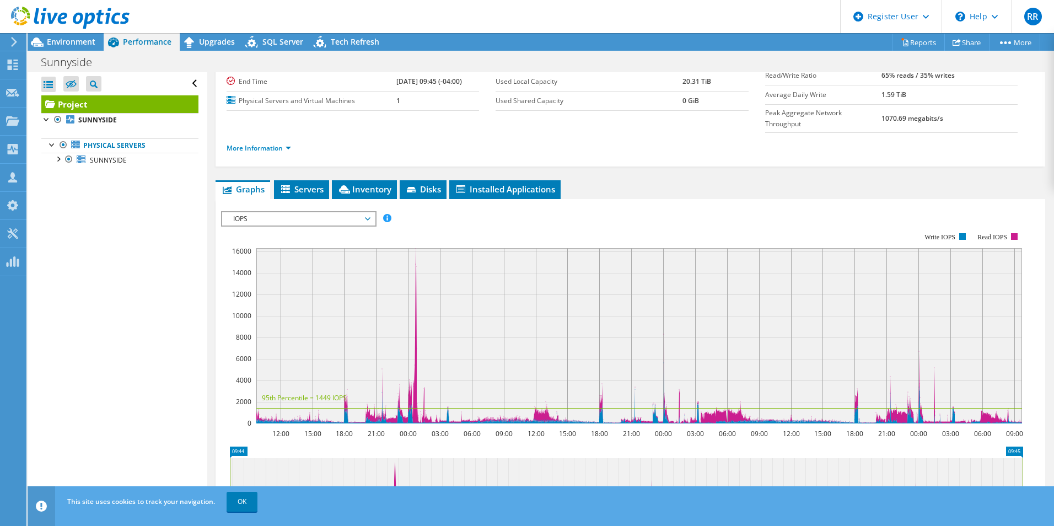
click at [347, 211] on div "IOPS IOPS Disk Throughput IO Size Latency Queue Depth CPU Percentage Memory Pag…" at bounding box center [298, 218] width 155 height 15
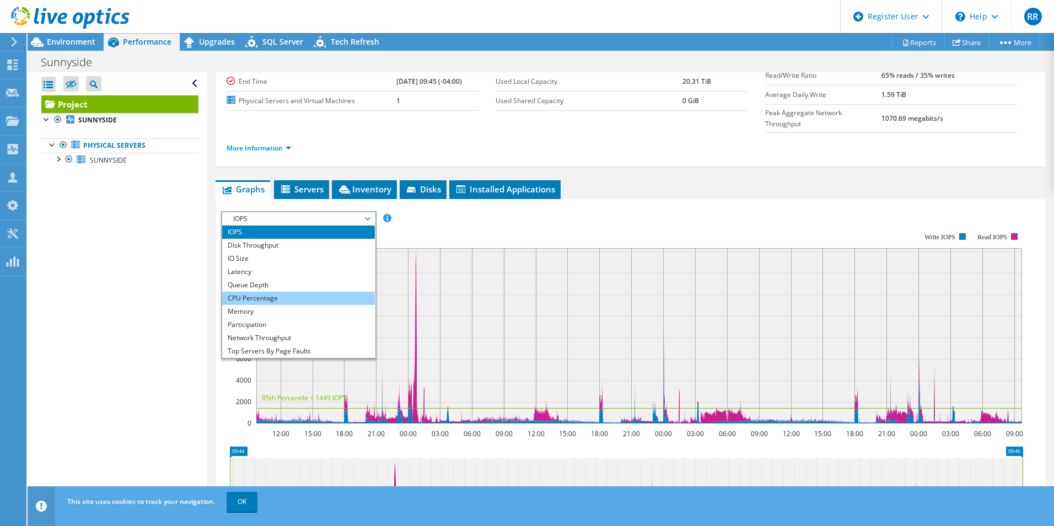
click at [285, 292] on li "CPU Percentage" at bounding box center [298, 298] width 153 height 13
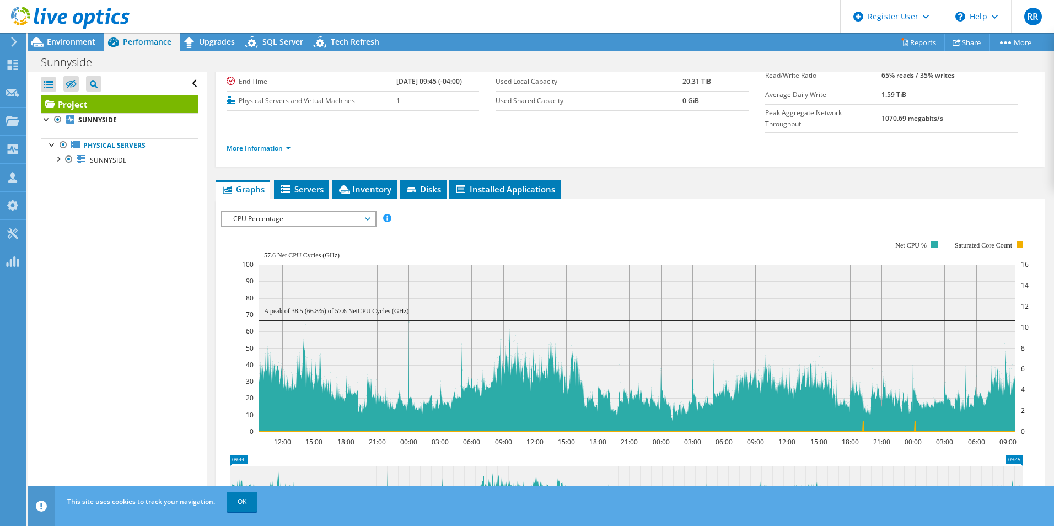
click at [365, 212] on span "CPU Percentage" at bounding box center [299, 218] width 142 height 13
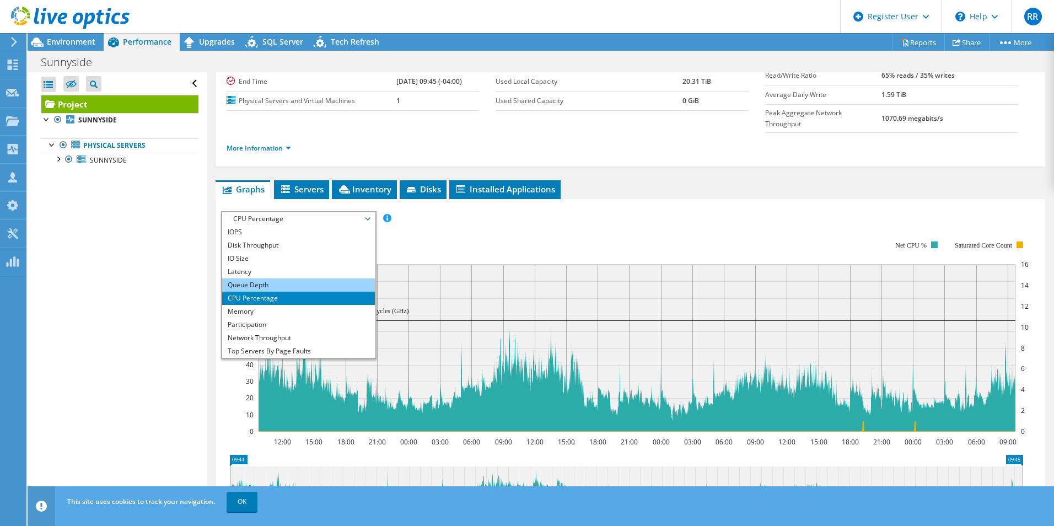
click at [308, 278] on li "Queue Depth" at bounding box center [298, 284] width 153 height 13
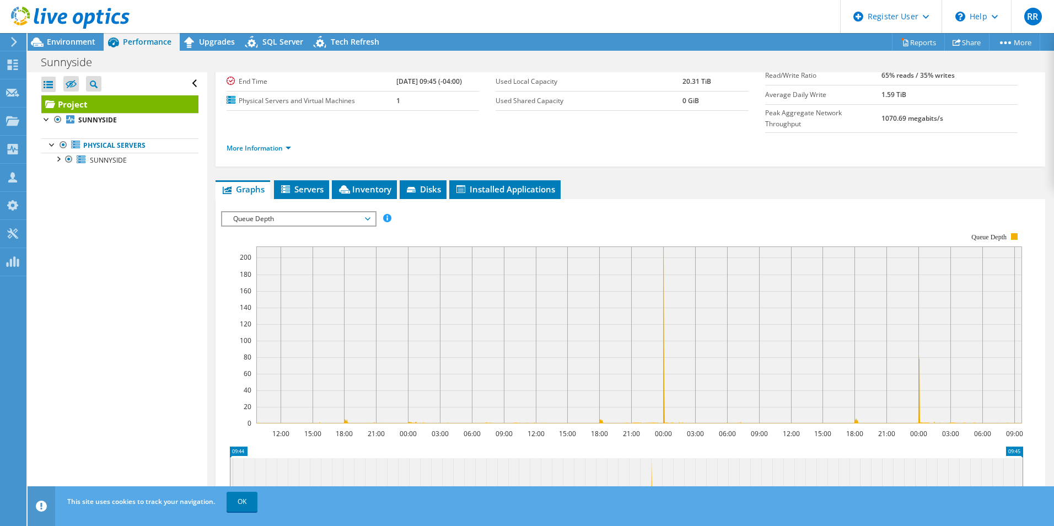
click at [320, 212] on span "Queue Depth" at bounding box center [299, 218] width 142 height 13
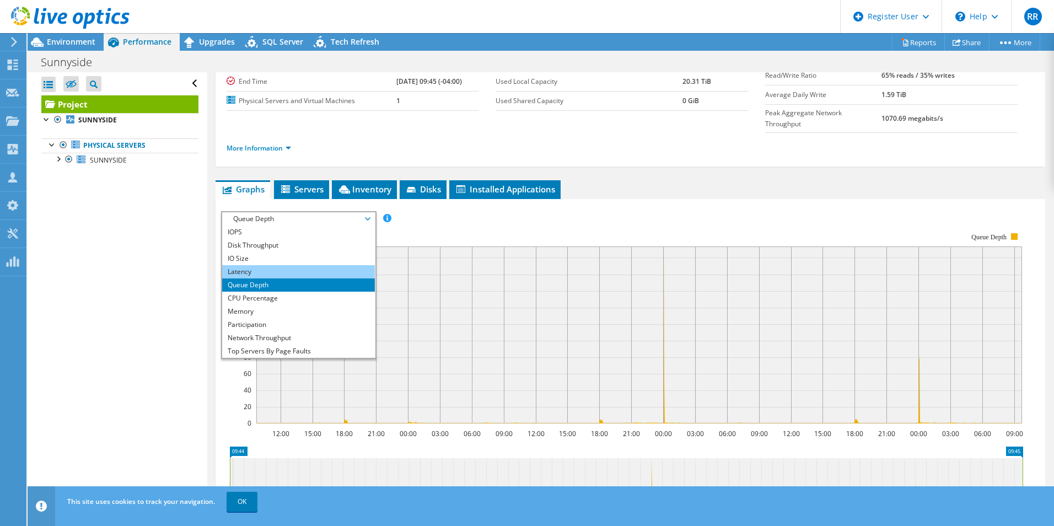
click at [284, 265] on li "Latency" at bounding box center [298, 271] width 153 height 13
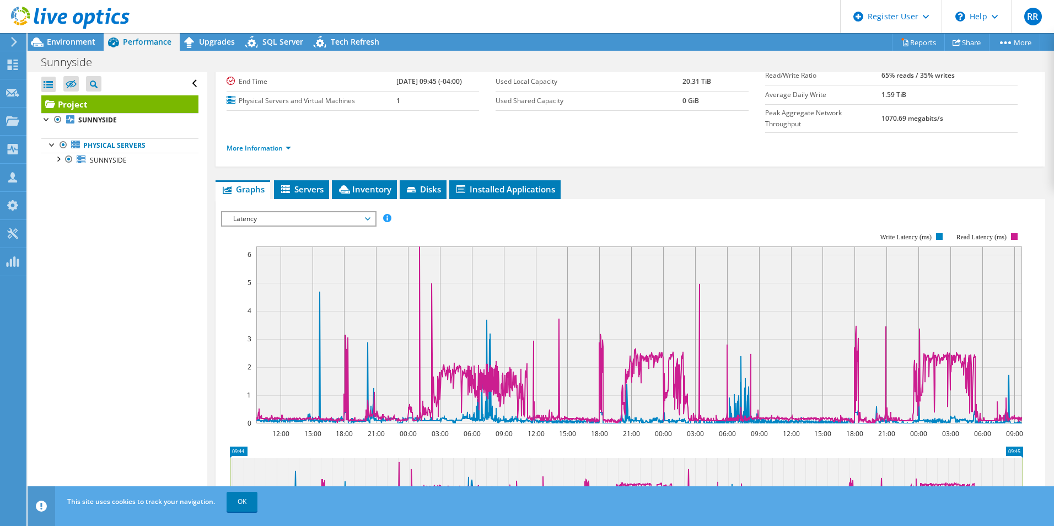
click at [352, 212] on span "Latency" at bounding box center [299, 218] width 142 height 13
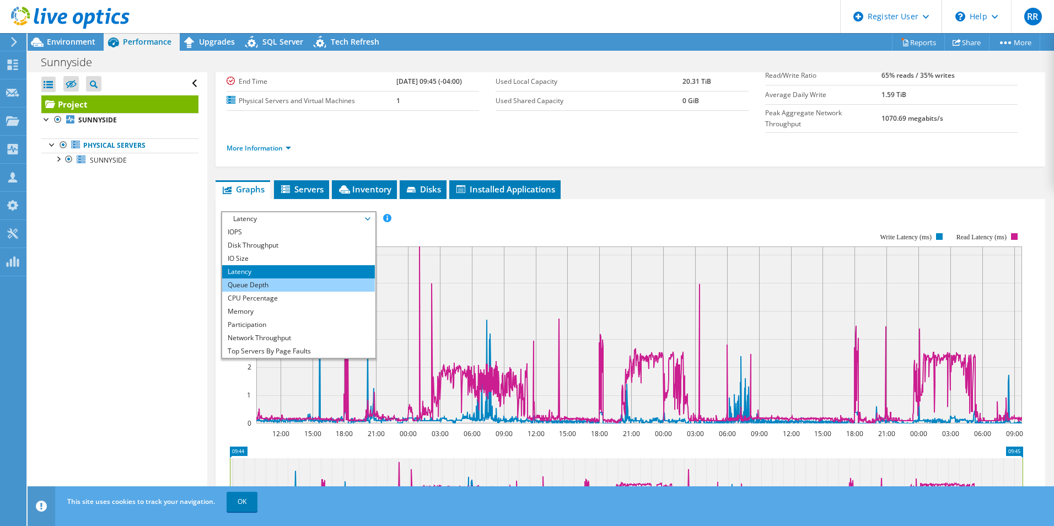
click at [267, 278] on li "Queue Depth" at bounding box center [298, 284] width 153 height 13
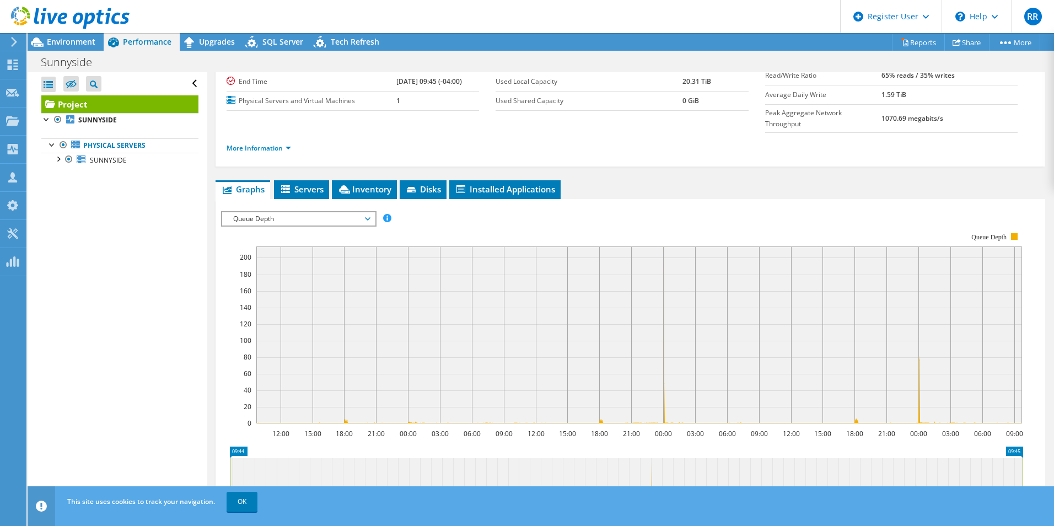
click at [287, 212] on span "Queue Depth" at bounding box center [299, 218] width 142 height 13
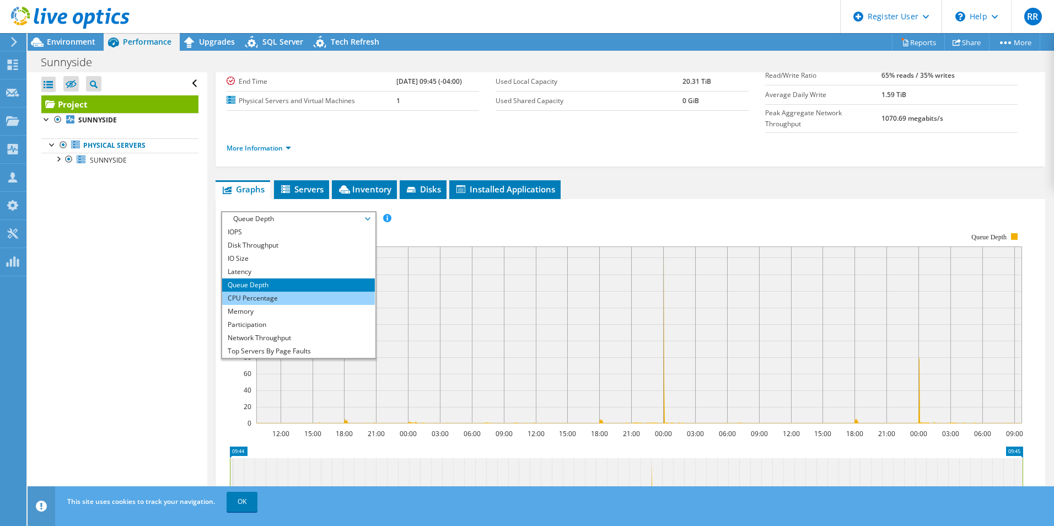
click at [268, 292] on li "CPU Percentage" at bounding box center [298, 298] width 153 height 13
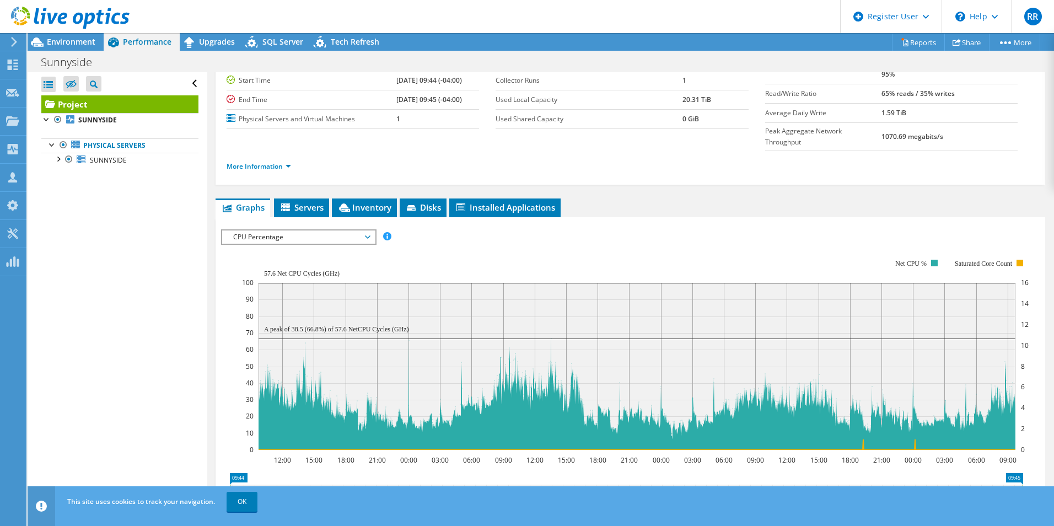
scroll to position [110, 0]
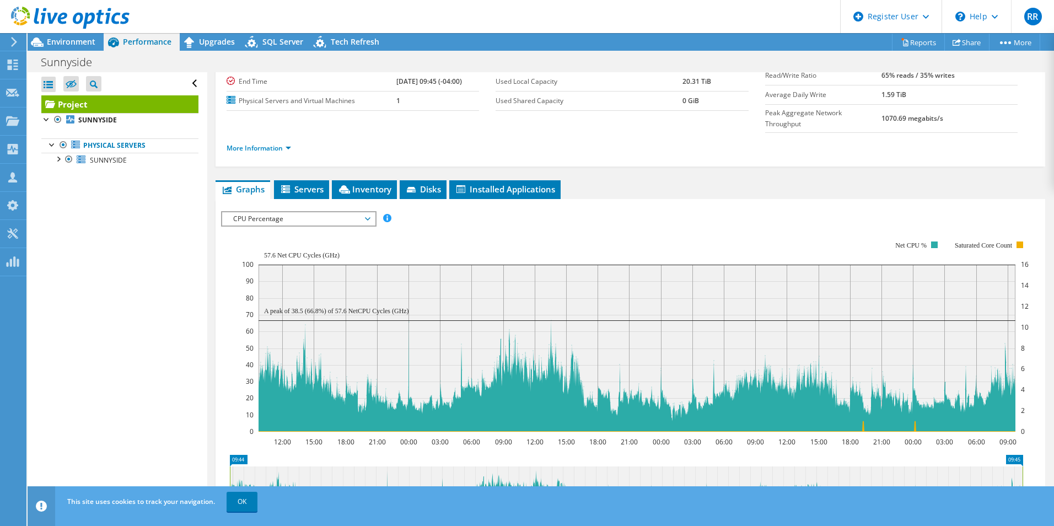
drag, startPoint x: 307, startPoint y: 169, endPoint x: 315, endPoint y: 165, distance: 8.4
click at [307, 184] on span "Servers" at bounding box center [301, 189] width 44 height 11
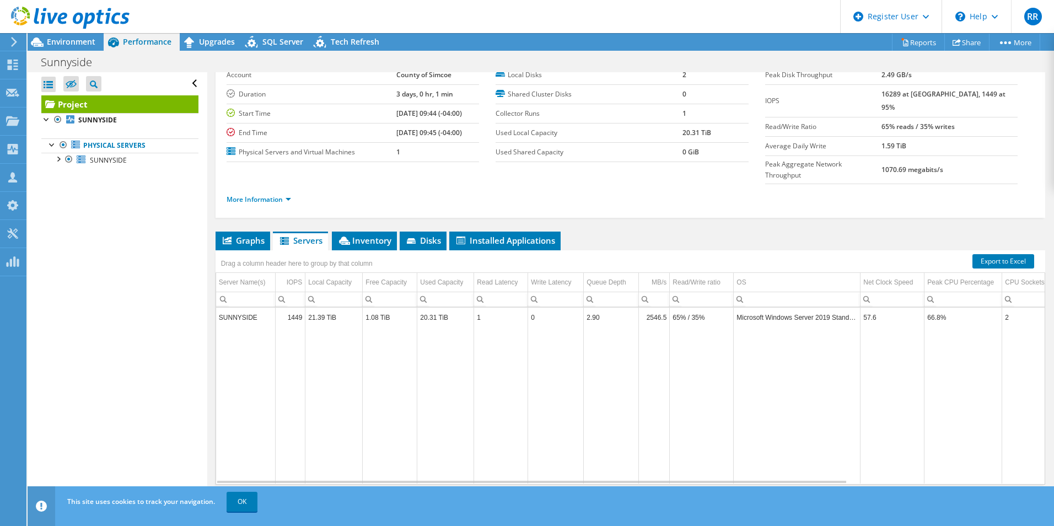
click at [372, 207] on div "Project Details Prepared for: Jason White, jason.white@simcoe.ca Account County…" at bounding box center [630, 269] width 846 height 513
click at [372, 232] on li "Inventory" at bounding box center [364, 241] width 65 height 19
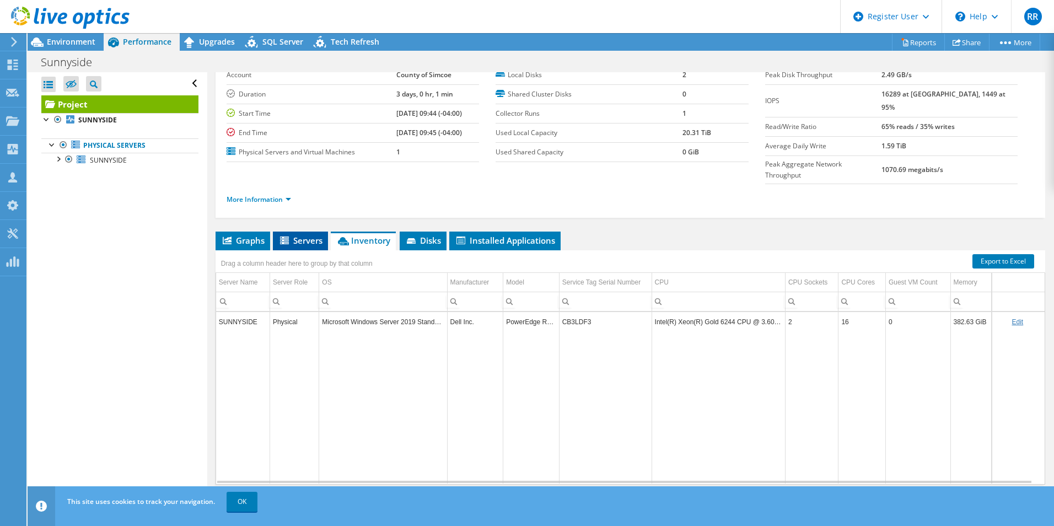
click at [325, 232] on li "Servers" at bounding box center [300, 241] width 55 height 19
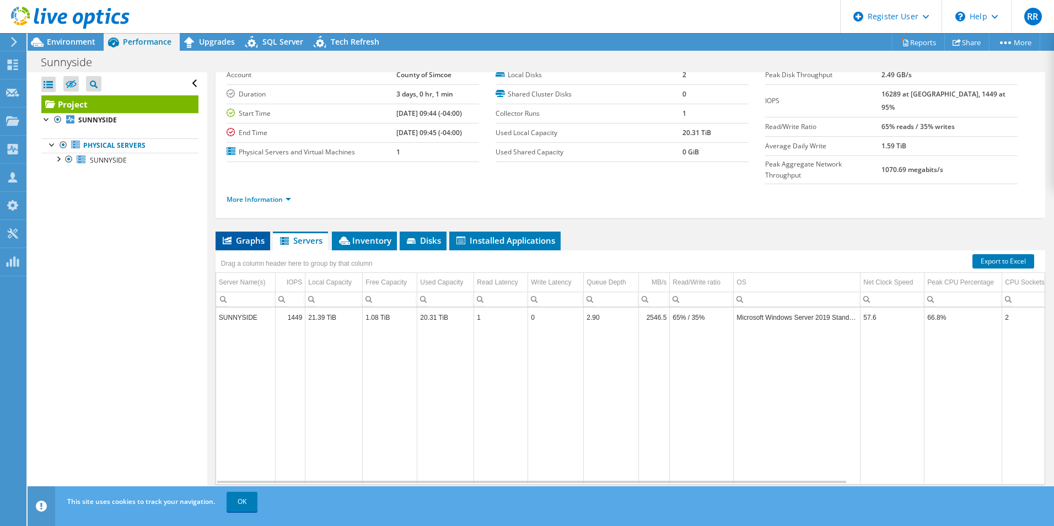
click at [259, 235] on span "Graphs" at bounding box center [243, 240] width 44 height 11
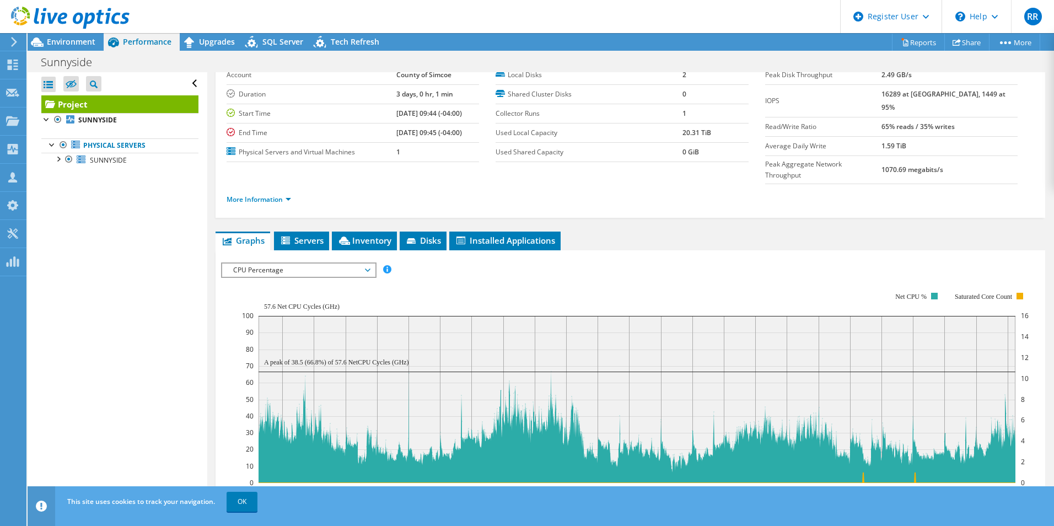
scroll to position [110, 0]
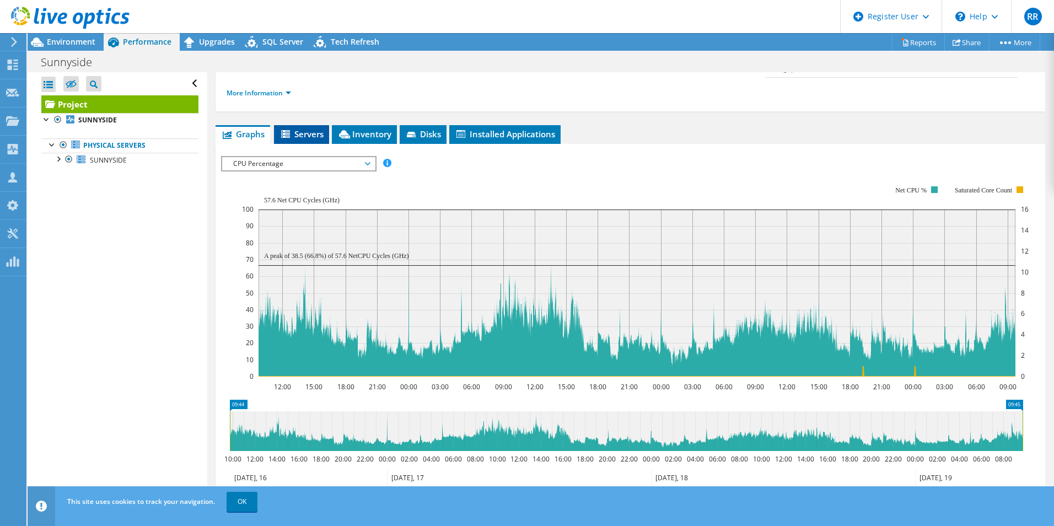
click at [301, 128] on span "Servers" at bounding box center [301, 133] width 44 height 11
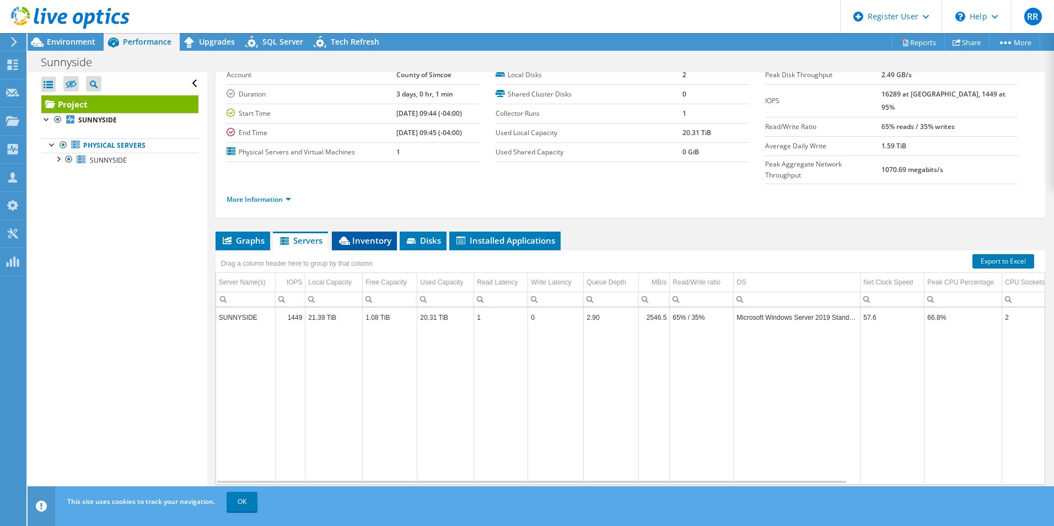
click at [374, 232] on li "Inventory" at bounding box center [364, 241] width 65 height 19
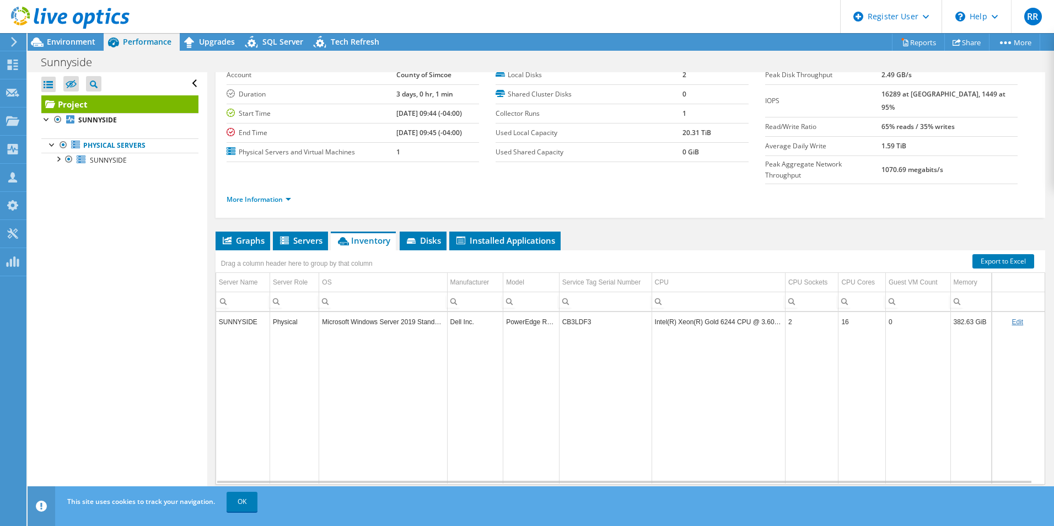
drag, startPoint x: 920, startPoint y: 210, endPoint x: 837, endPoint y: 250, distance: 92.2
click at [920, 232] on ul "Graphs Servers Inventory Hypervisor Disks Cluster Disks Installed Applications" at bounding box center [631, 241] width 830 height 19
drag, startPoint x: 655, startPoint y: 303, endPoint x: 766, endPoint y: 302, distance: 111.4
click at [766, 312] on td "Intel(R) Xeon(R) Gold 6244 CPU @ 3.60GHz" at bounding box center [718, 321] width 133 height 19
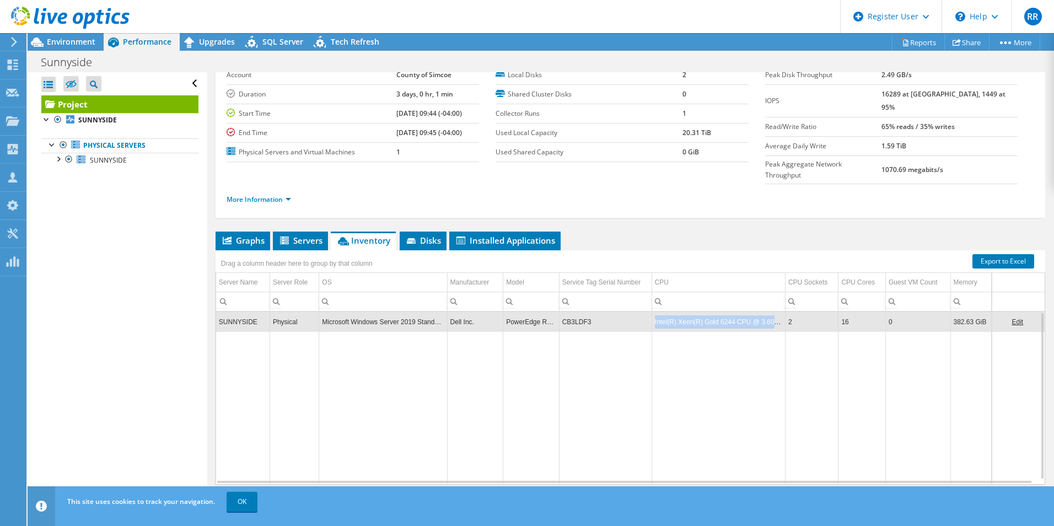
drag, startPoint x: 766, startPoint y: 302, endPoint x: 653, endPoint y: 305, distance: 113.6
click at [653, 312] on td "Intel(R) Xeon(R) Gold 6244 CPU @ 3.60GHz" at bounding box center [718, 321] width 133 height 19
copy td "Intel(R) Xeon(R) Gold 6244 CPU @ 3.60GHz"
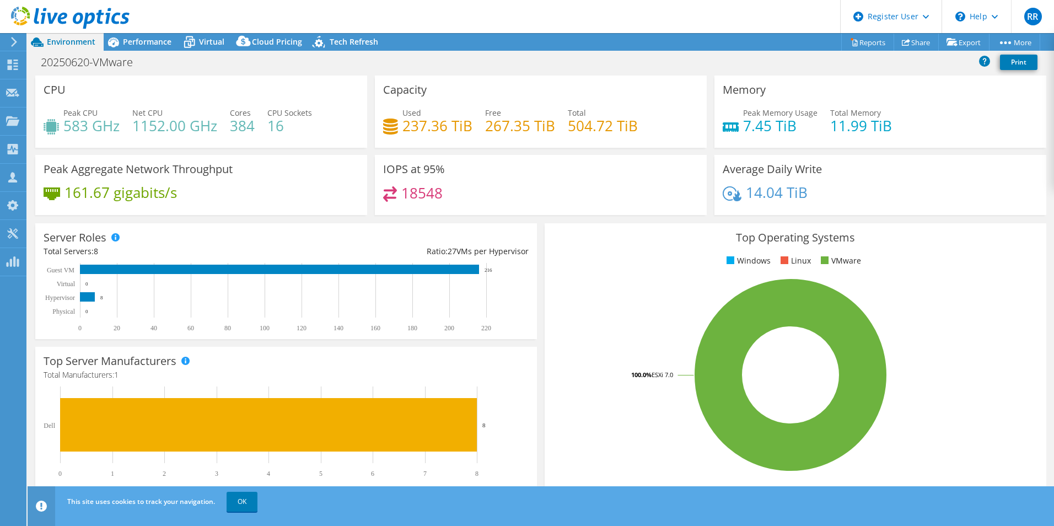
select select "[GEOGRAPHIC_DATA]"
select select "CAD"
